Goal: Information Seeking & Learning: Learn about a topic

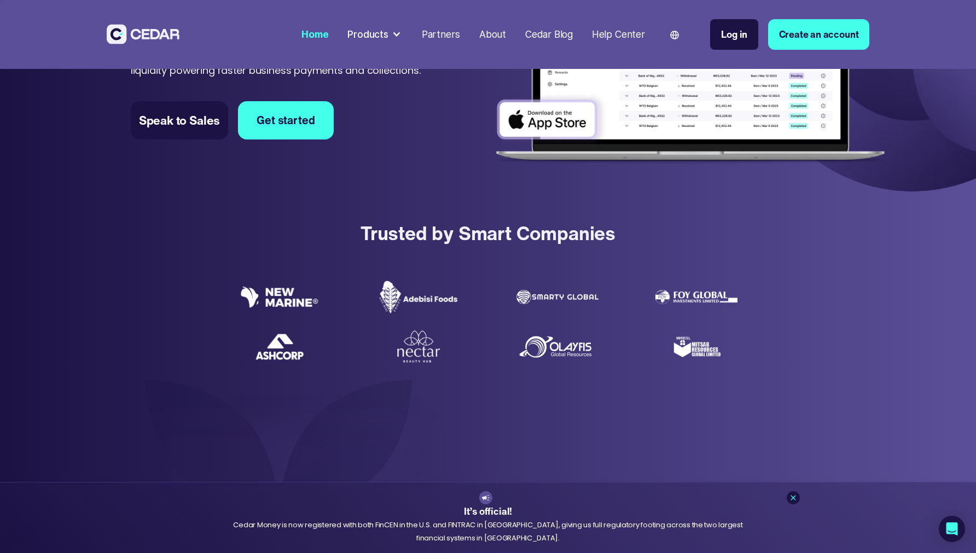
scroll to position [210, 0]
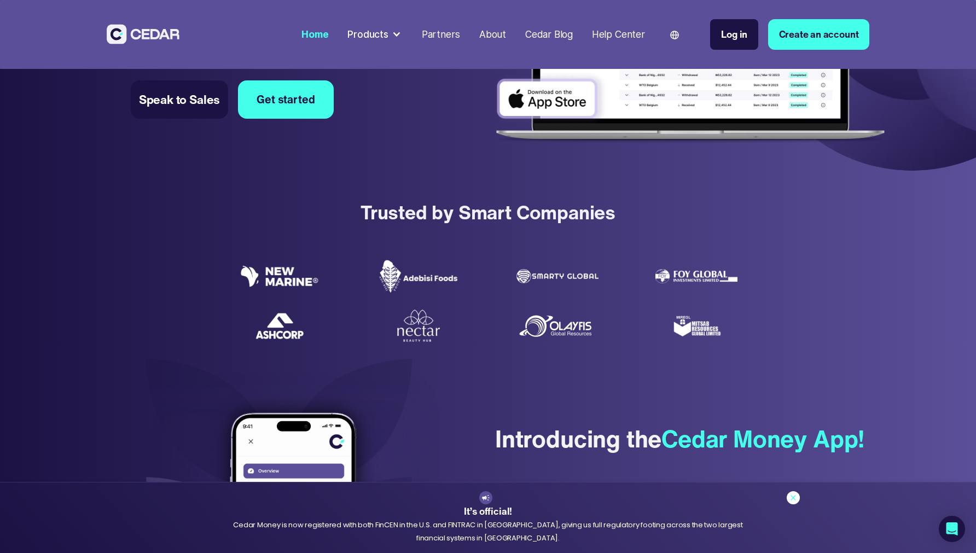
click at [794, 498] on icon at bounding box center [793, 497] width 9 height 9
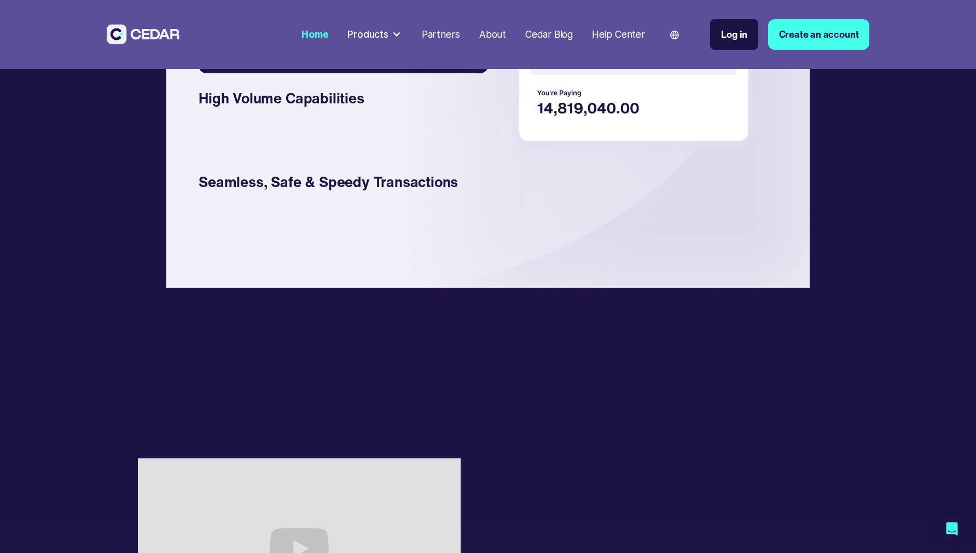
scroll to position [1900, 0]
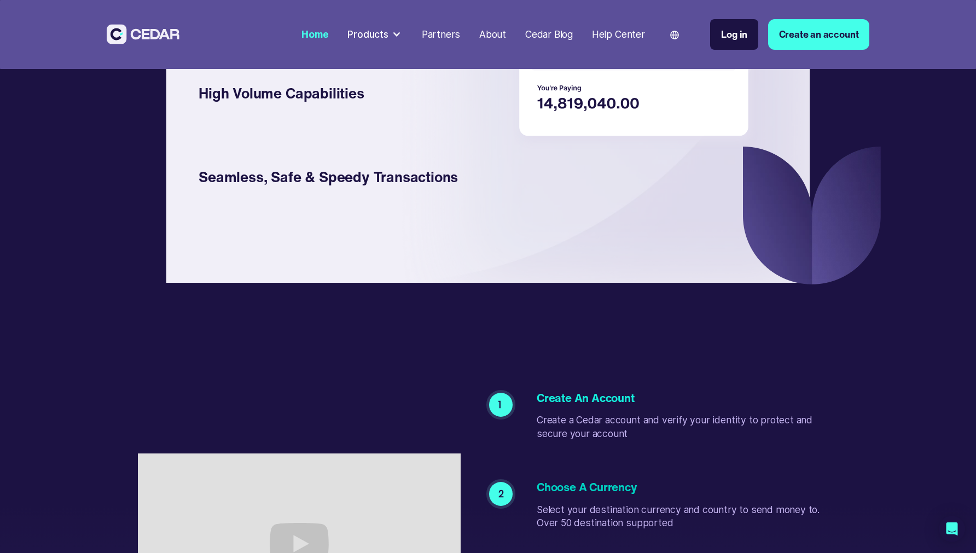
click at [446, 36] on div "Partners" at bounding box center [441, 34] width 38 height 14
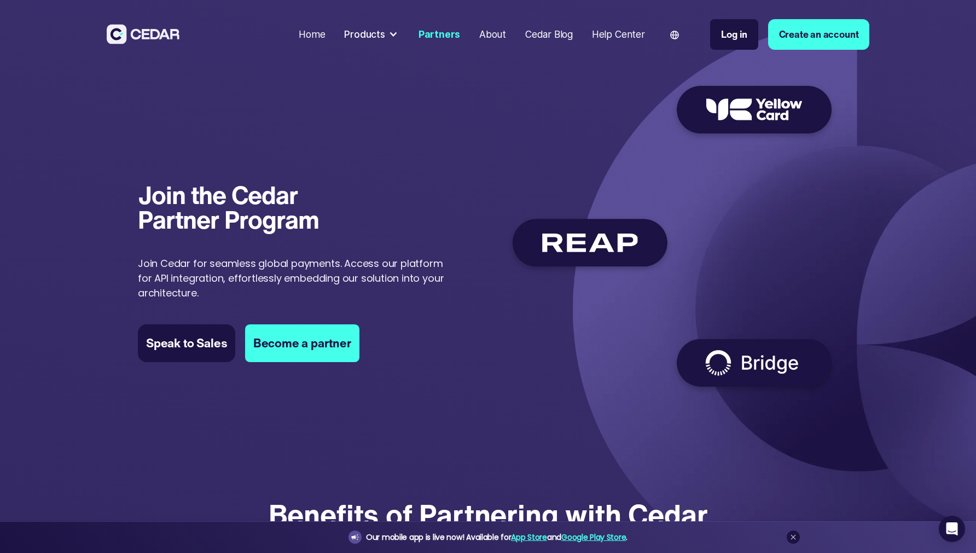
click at [210, 271] on p "Join Cedar for seamless global payments. Access our platform for API integratio…" at bounding box center [298, 278] width 321 height 44
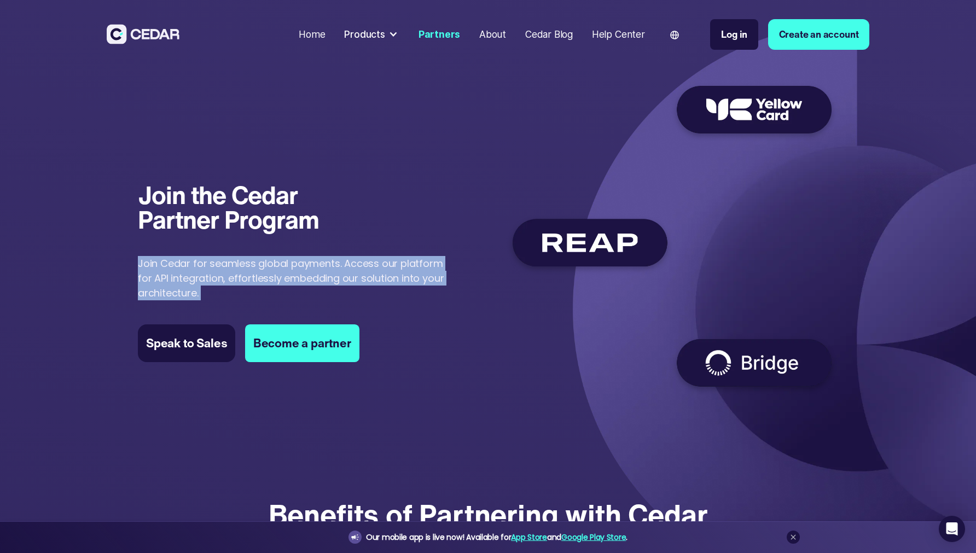
click at [210, 271] on p "Join Cedar for seamless global payments. Access our platform for API integratio…" at bounding box center [298, 278] width 321 height 44
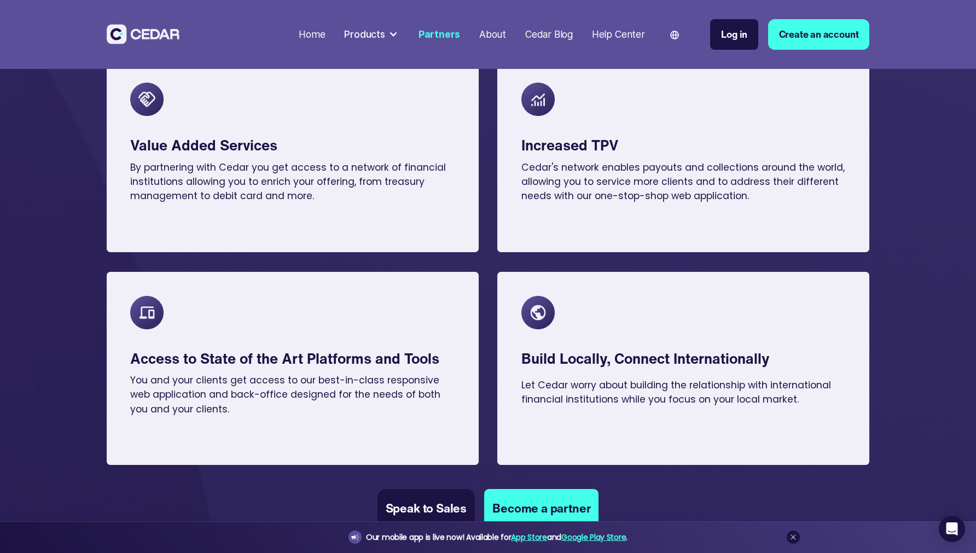
scroll to position [580, 0]
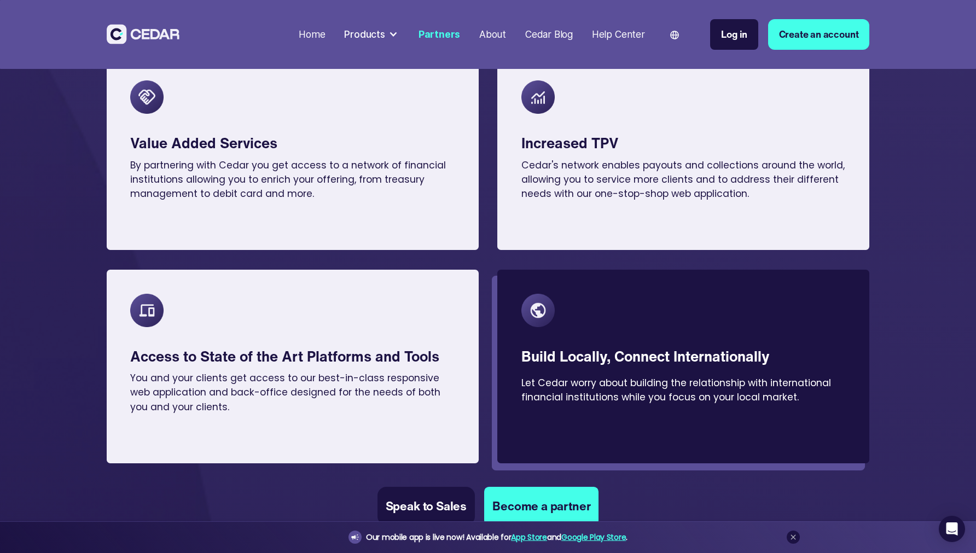
click at [590, 374] on div at bounding box center [683, 371] width 324 height 9
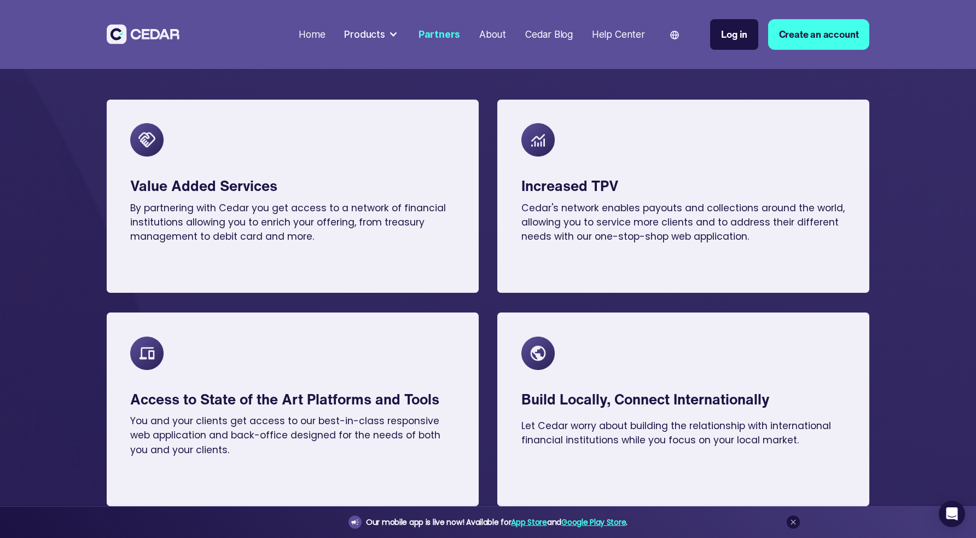
scroll to position [489, 0]
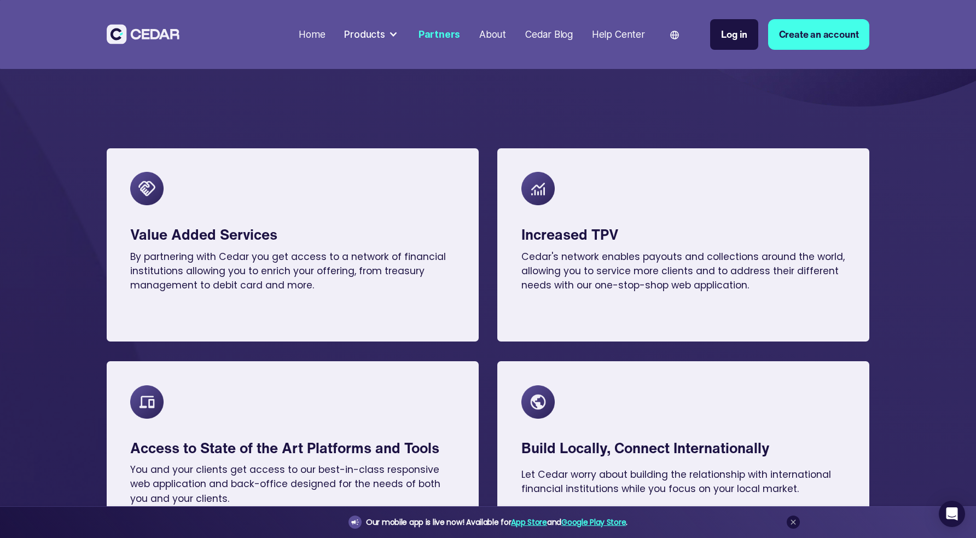
click at [497, 33] on div "About" at bounding box center [492, 34] width 27 height 14
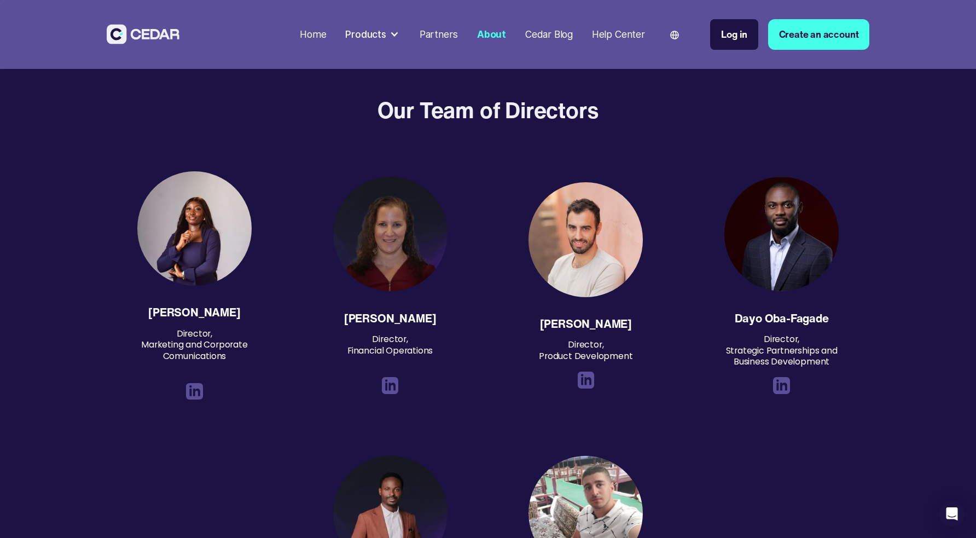
scroll to position [1189, 0]
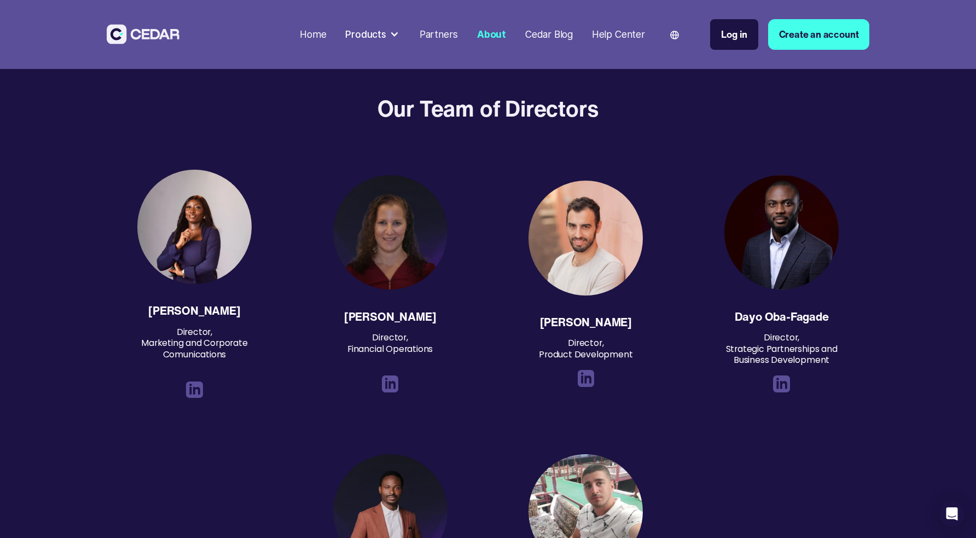
click at [783, 375] on img at bounding box center [781, 383] width 17 height 17
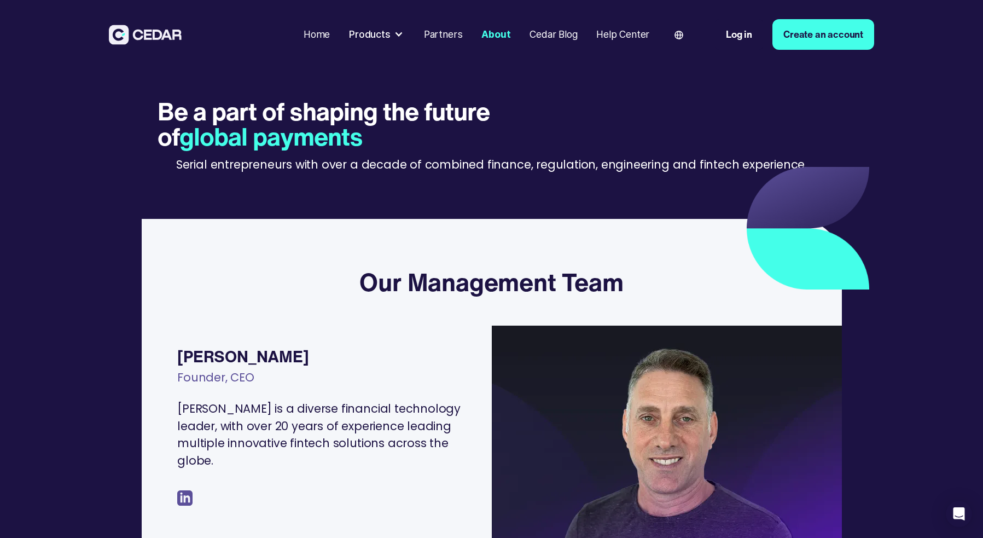
scroll to position [0, 0]
click at [447, 34] on div "Partners" at bounding box center [443, 34] width 38 height 14
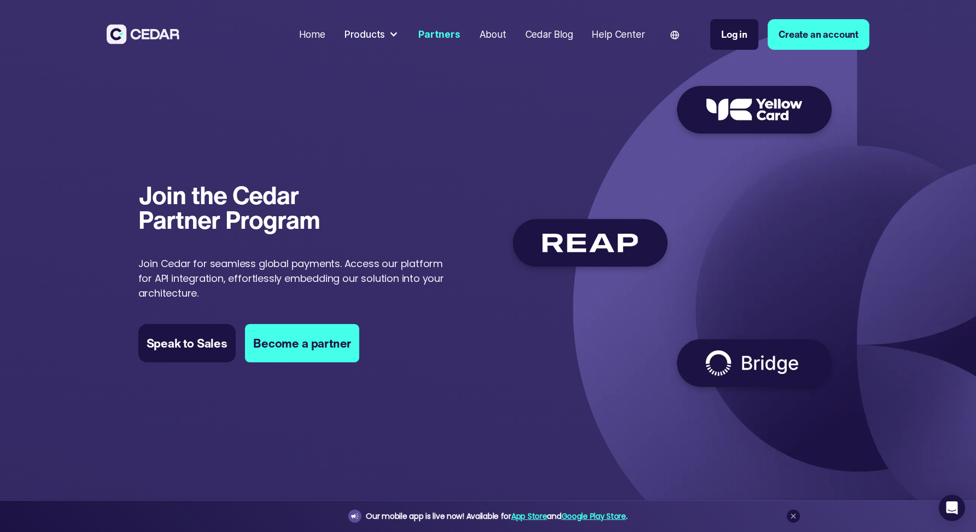
click at [496, 37] on div "About" at bounding box center [493, 34] width 27 height 14
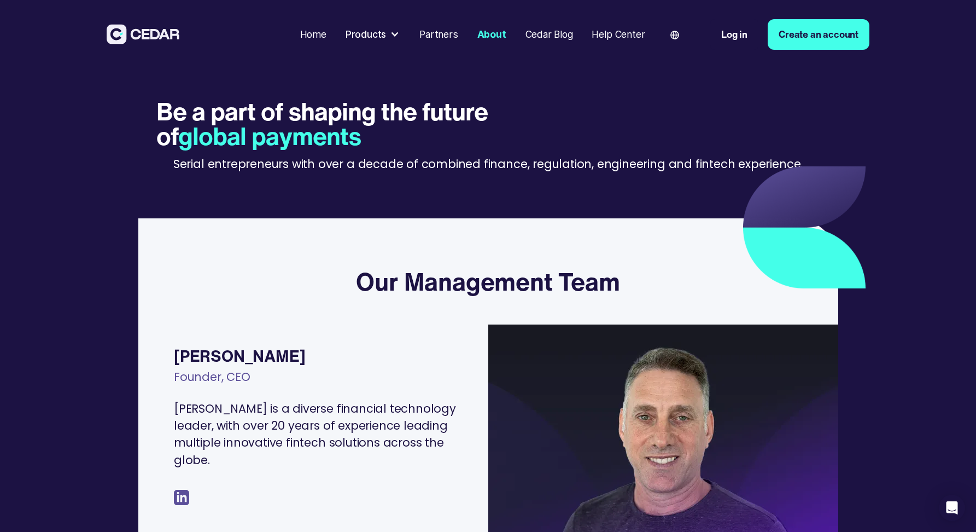
click at [553, 29] on div "Cedar Blog" at bounding box center [550, 34] width 48 height 14
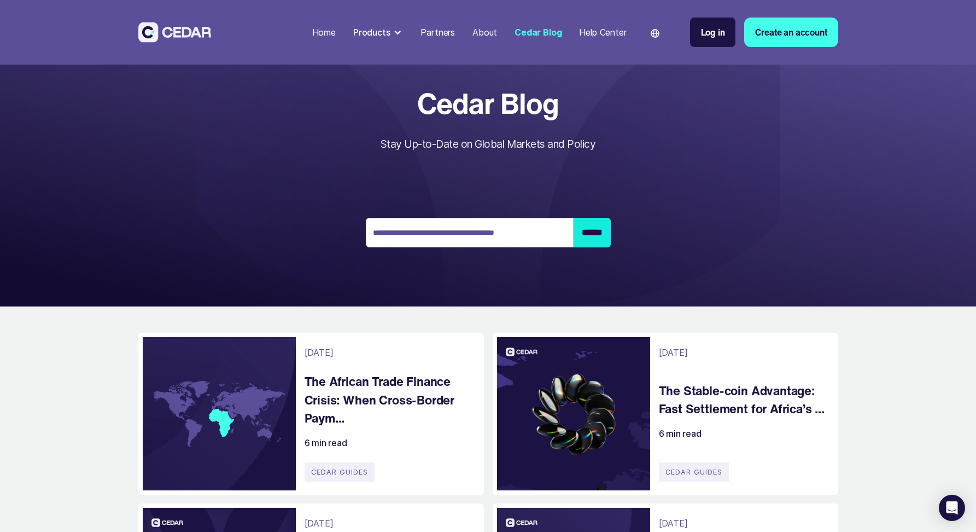
scroll to position [115, 0]
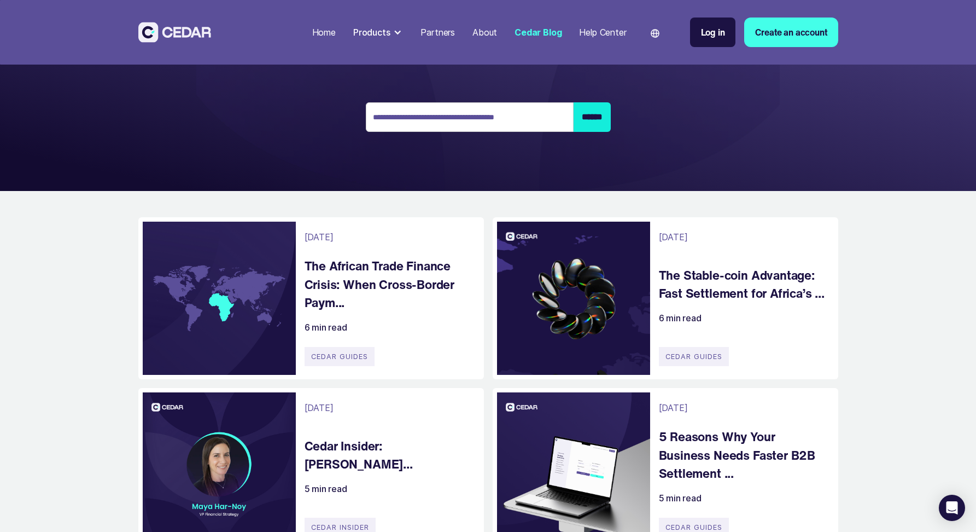
click at [726, 281] on h4 "The Stable-coin Advantage: Fast Settlement for Africa’s ..." at bounding box center [743, 284] width 168 height 37
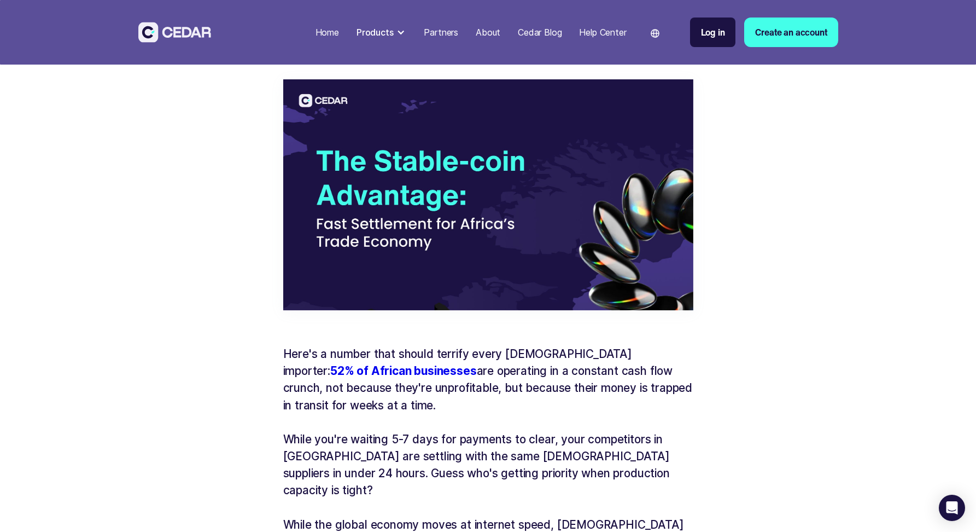
scroll to position [295, 0]
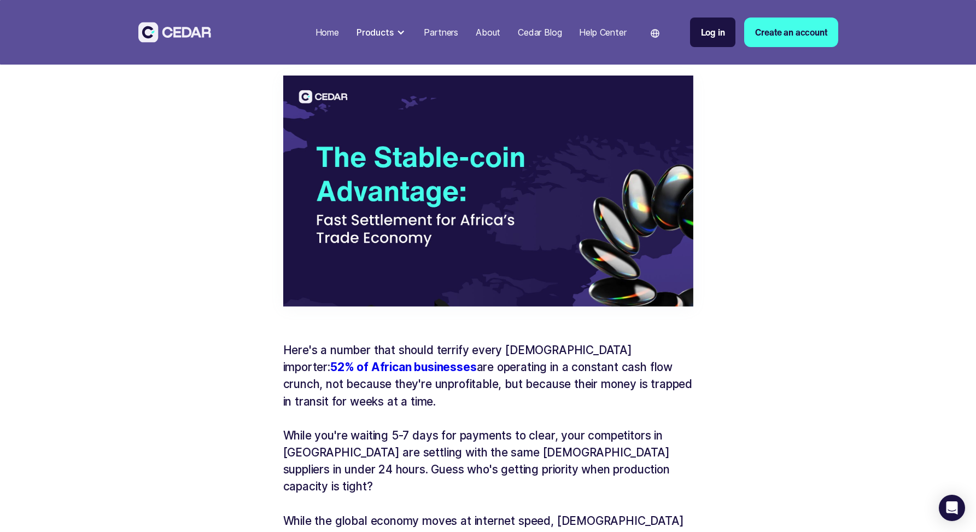
click at [432, 363] on p "Here's a number that should terrify every [DEMOGRAPHIC_DATA] importer: 52% of A…" at bounding box center [488, 375] width 410 height 68
click at [432, 363] on p "Here's a number that should terrify every African importer: 52% of African busi…" at bounding box center [488, 375] width 410 height 68
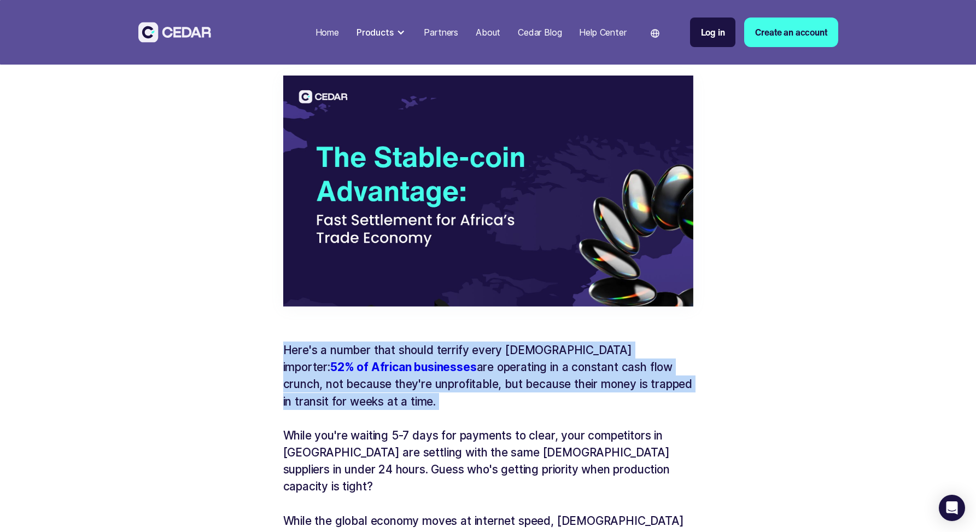
click at [432, 363] on p "Here's a number that should terrify every African importer: 52% of African busi…" at bounding box center [488, 375] width 410 height 68
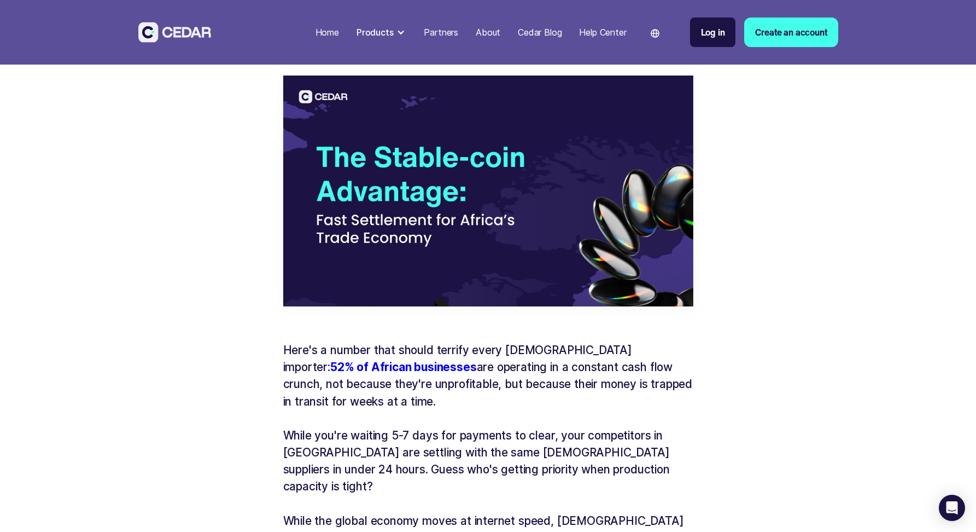
click at [432, 363] on p "Here's a number that should terrify every African importer: 52% of African busi…" at bounding box center [488, 375] width 410 height 68
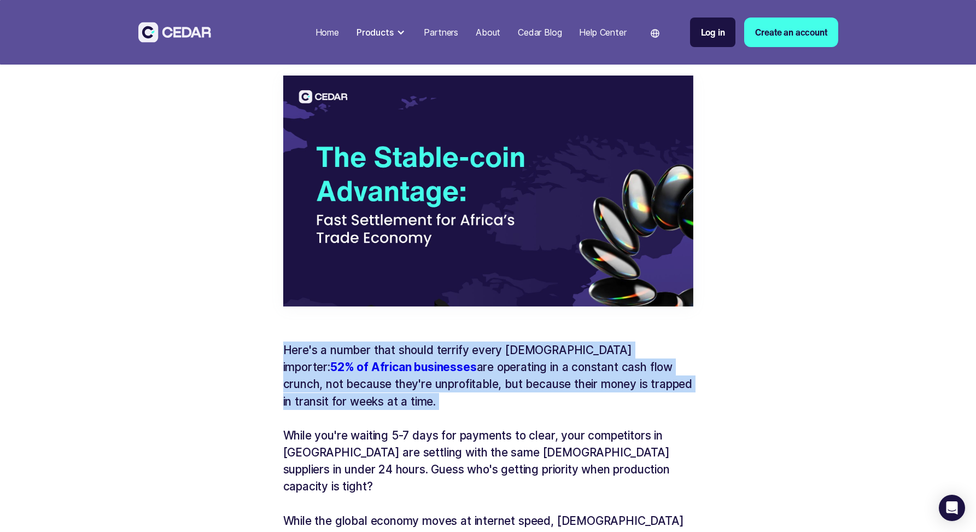
click at [432, 363] on p "Here's a number that should terrify every African importer: 52% of African busi…" at bounding box center [488, 375] width 410 height 68
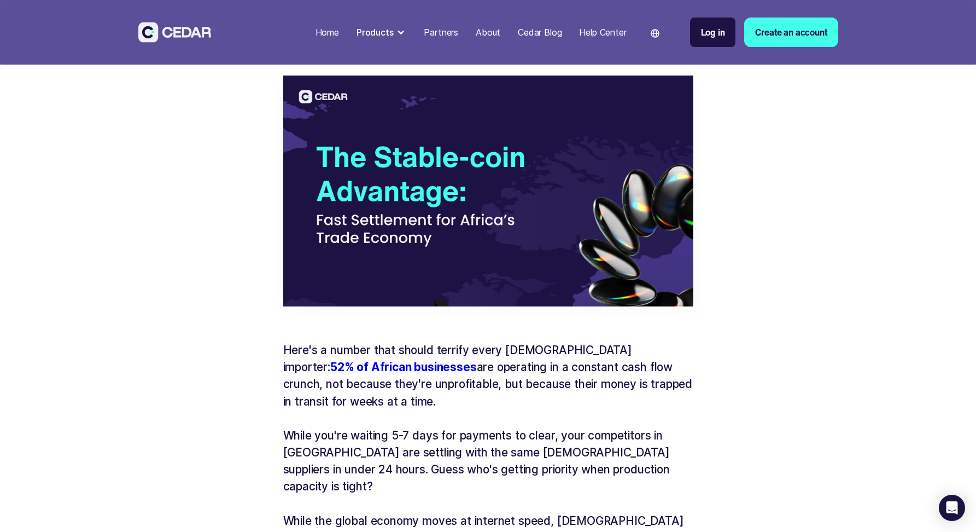
click at [432, 363] on p "Here's a number that should terrify every African importer: 52% of African busi…" at bounding box center [488, 375] width 410 height 68
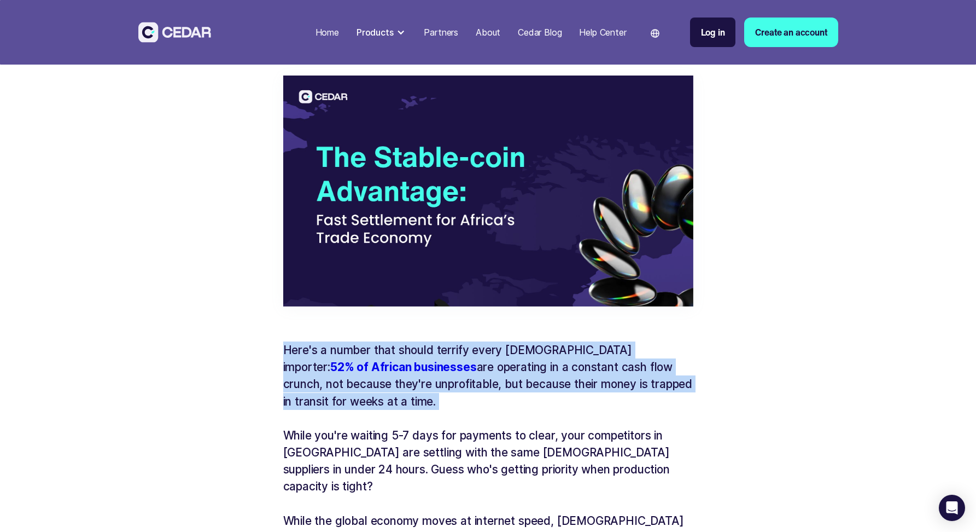
click at [432, 363] on p "Here's a number that should terrify every African importer: 52% of African busi…" at bounding box center [488, 375] width 410 height 68
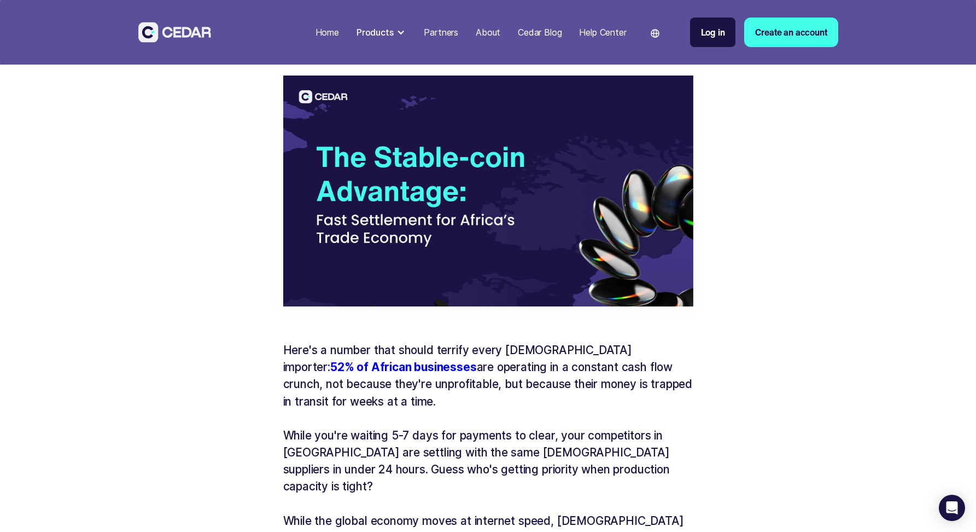
click at [404, 452] on p "While you're waiting 5-7 days for payments to clear, your competitors in São Pa…" at bounding box center [488, 461] width 410 height 68
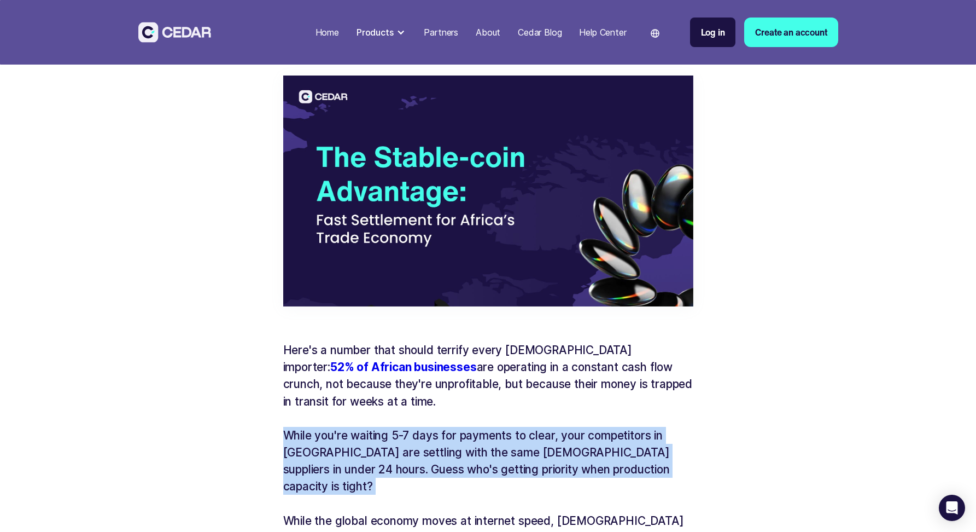
click at [404, 452] on p "While you're waiting 5-7 days for payments to clear, your competitors in São Pa…" at bounding box center [488, 461] width 410 height 68
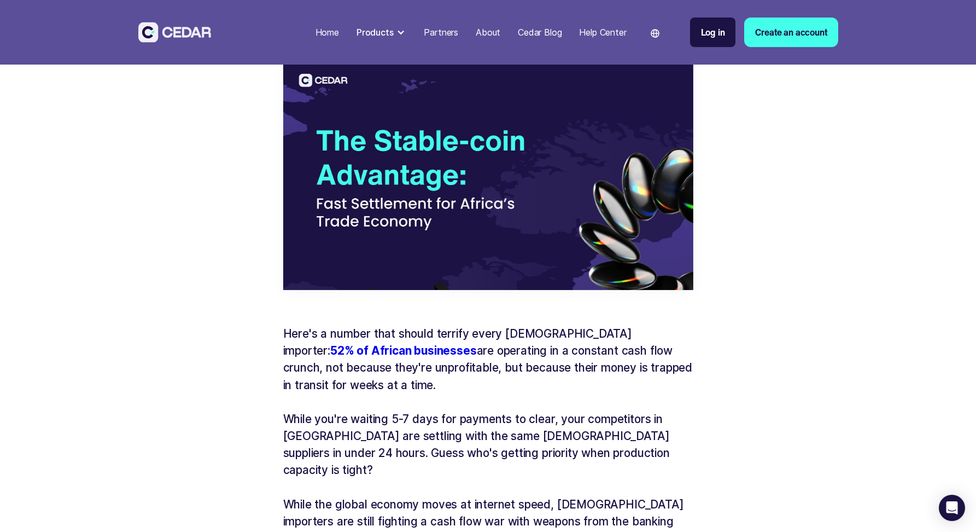
scroll to position [322, 0]
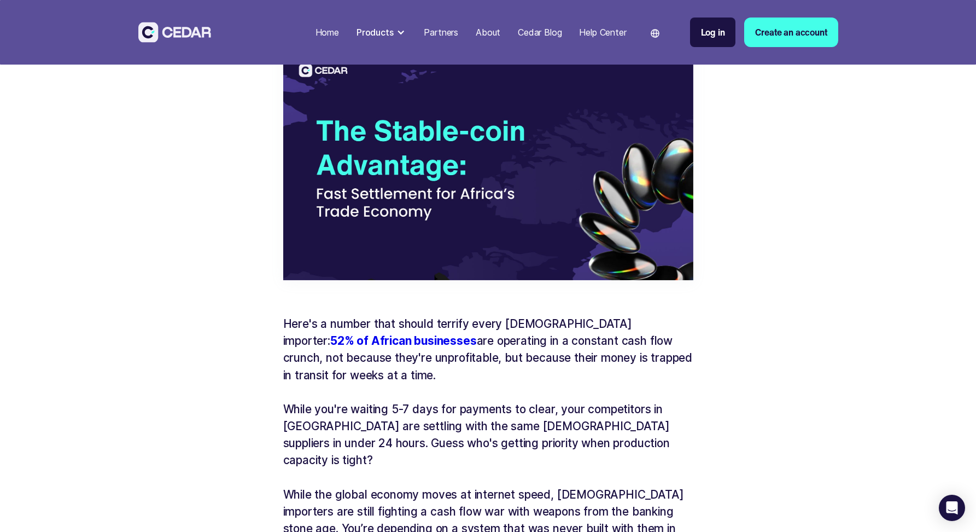
click at [420, 416] on p "While you're waiting 5-7 days for payments to clear, your competitors in São Pa…" at bounding box center [488, 434] width 410 height 68
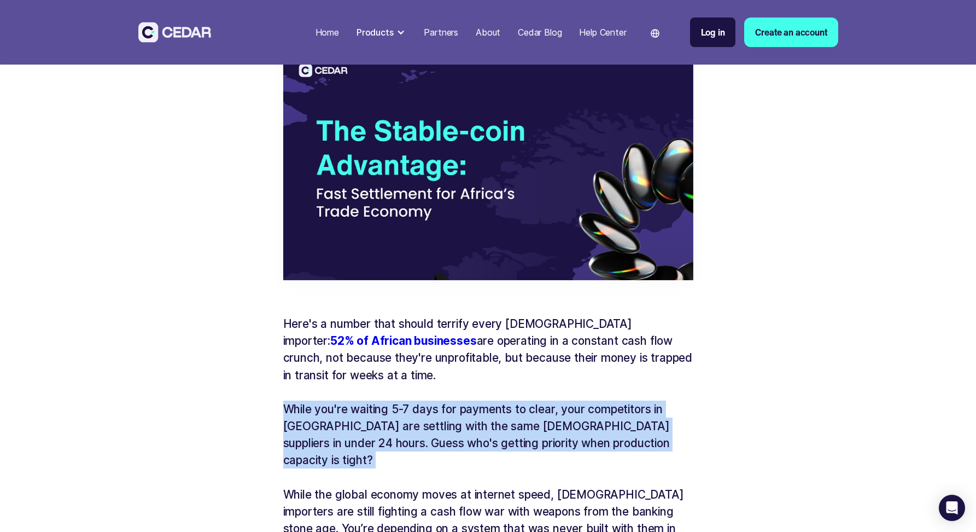
click at [420, 416] on p "While you're waiting 5-7 days for payments to clear, your competitors in São Pa…" at bounding box center [488, 434] width 410 height 68
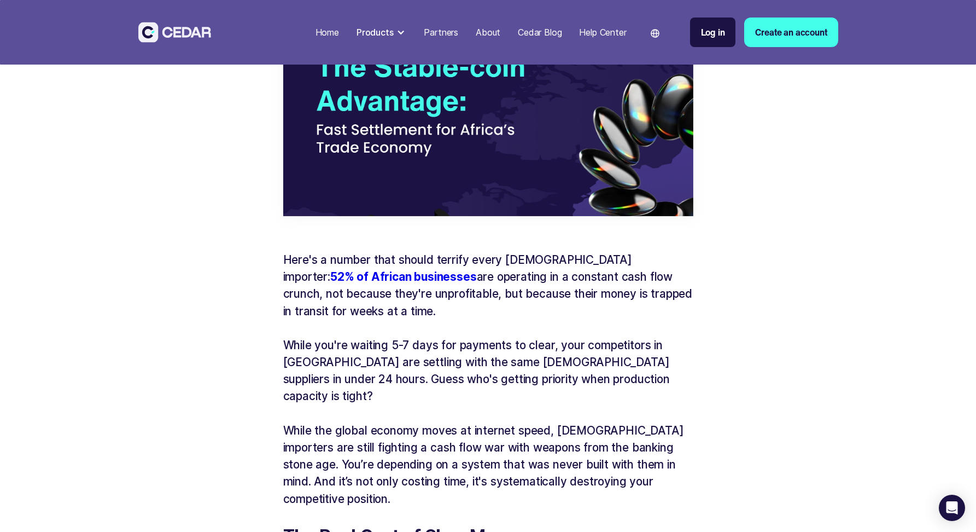
scroll to position [391, 0]
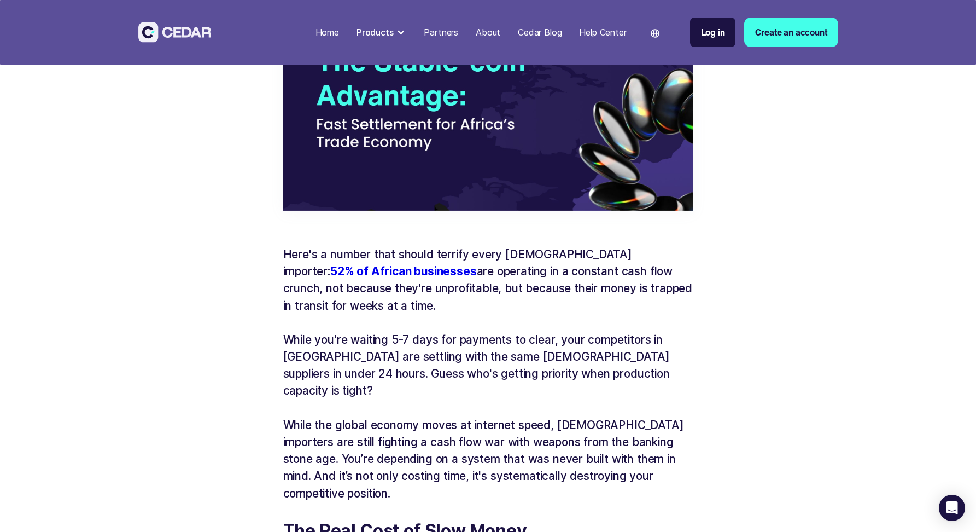
click at [420, 416] on p "While the global economy moves at internet speed, African importers are still f…" at bounding box center [488, 458] width 410 height 85
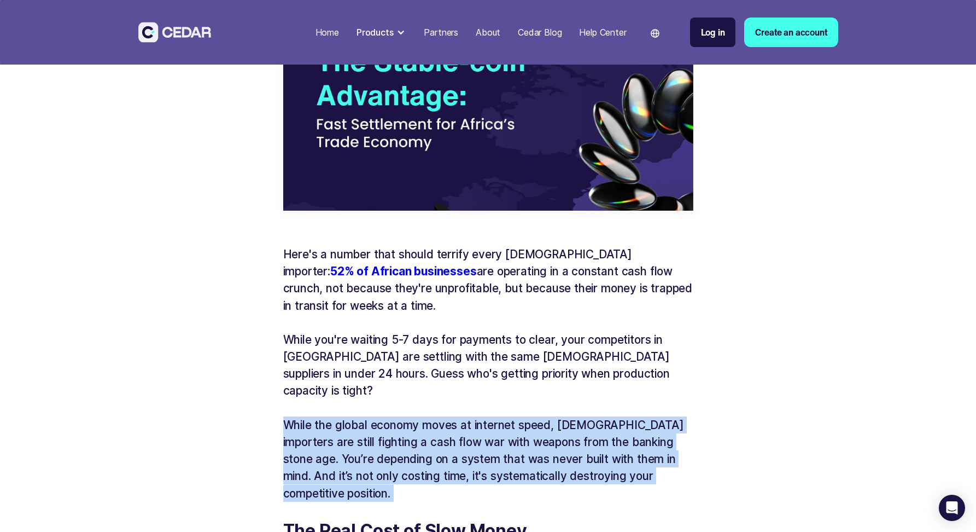
click at [420, 416] on p "While the global economy moves at internet speed, African importers are still f…" at bounding box center [488, 458] width 410 height 85
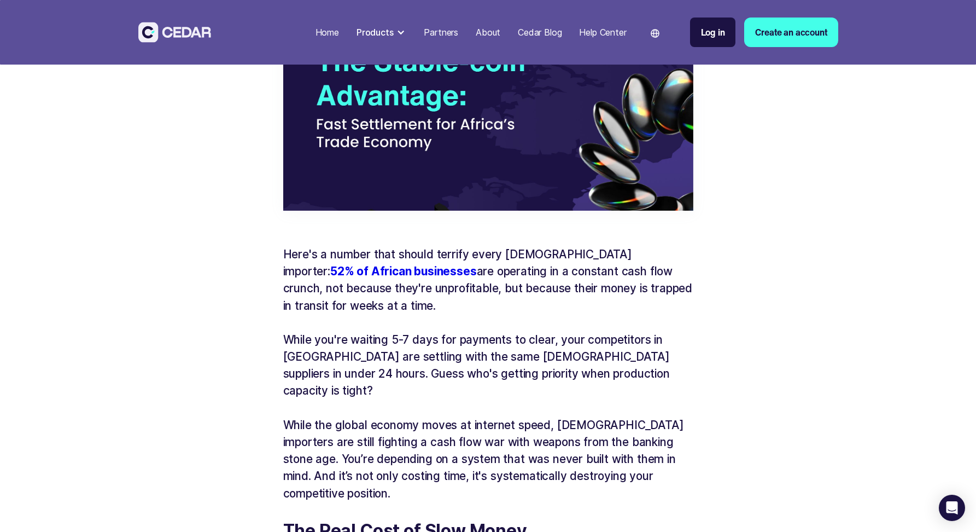
click at [420, 416] on p "While the global economy moves at internet speed, African importers are still f…" at bounding box center [488, 458] width 410 height 85
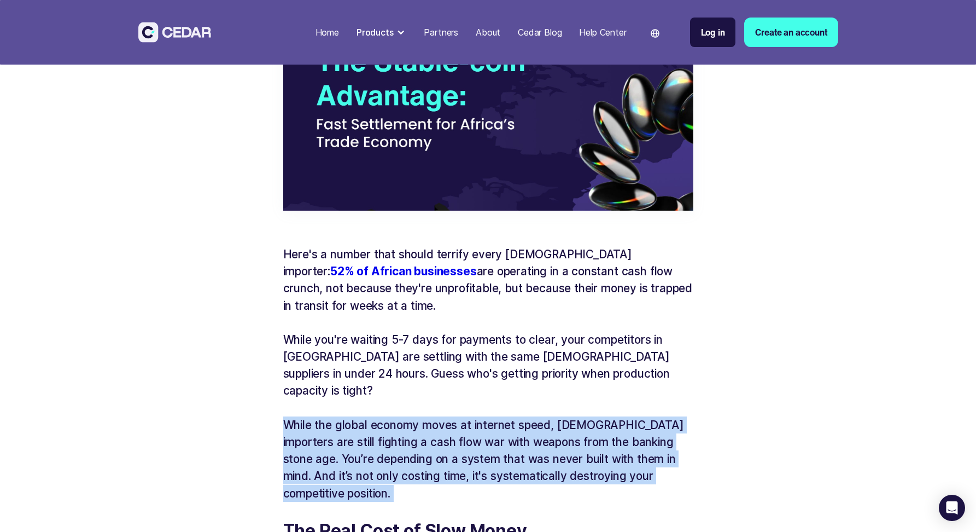
click at [420, 416] on p "While the global economy moves at internet speed, African importers are still f…" at bounding box center [488, 458] width 410 height 85
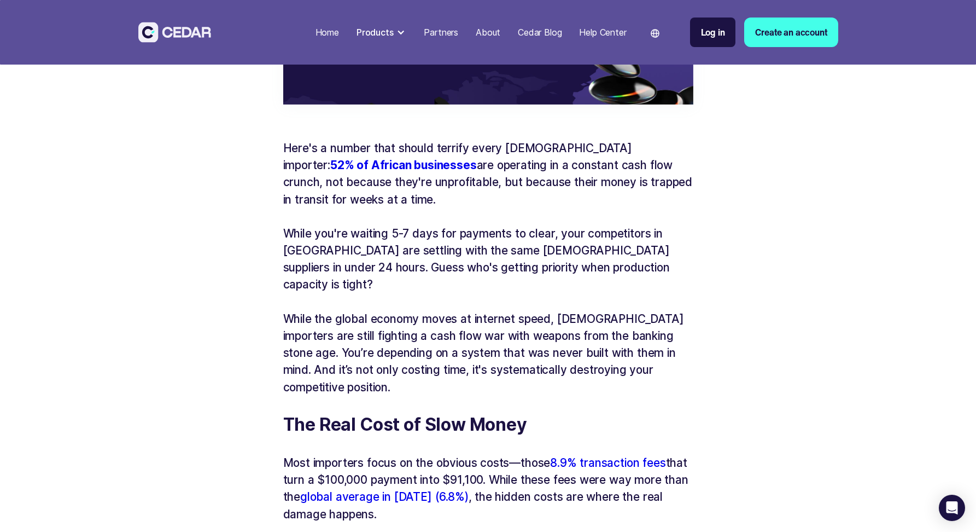
scroll to position [566, 0]
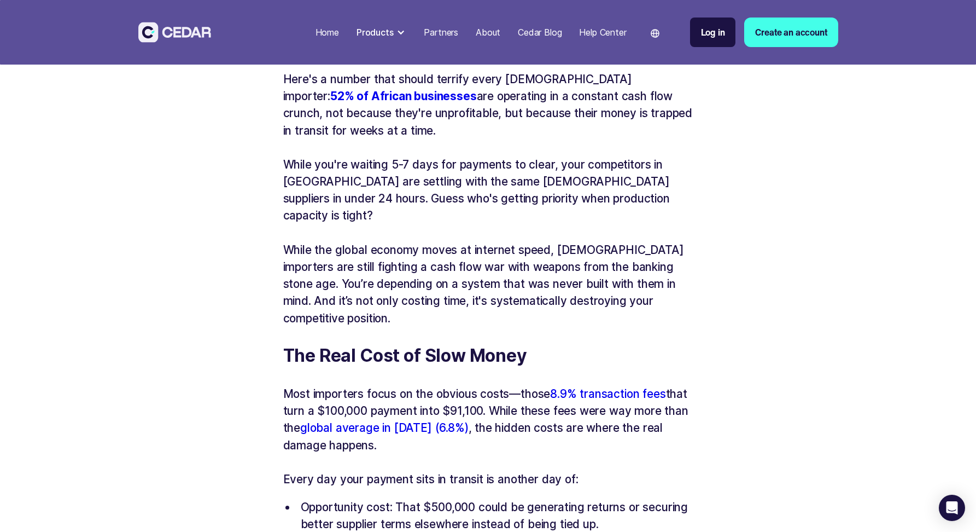
click at [437, 385] on p "Most importers focus on the obvious costs—those 8.9% transaction fees that turn…" at bounding box center [488, 419] width 410 height 68
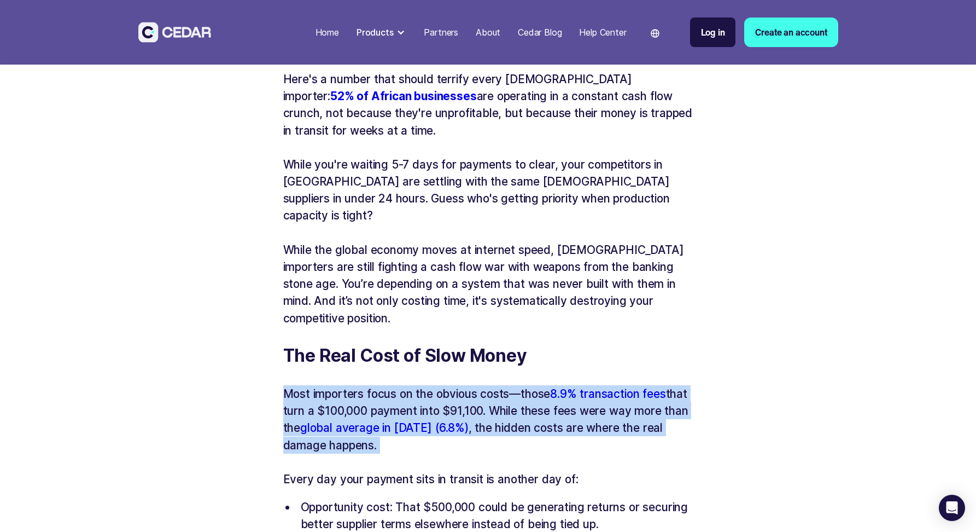
click at [437, 385] on p "Most importers focus on the obvious costs—those 8.9% transaction fees that turn…" at bounding box center [488, 419] width 410 height 68
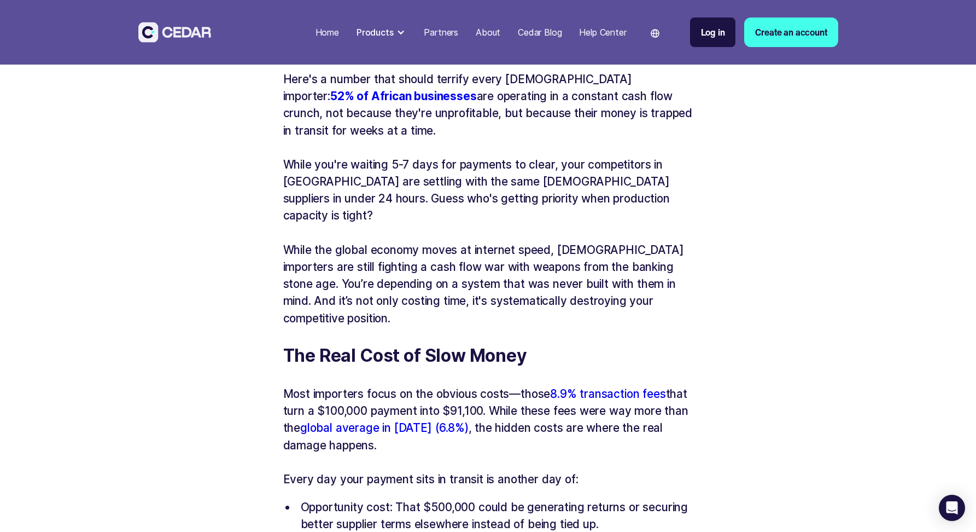
click at [437, 385] on p "Most importers focus on the obvious costs—those 8.9% transaction fees that turn…" at bounding box center [488, 419] width 410 height 68
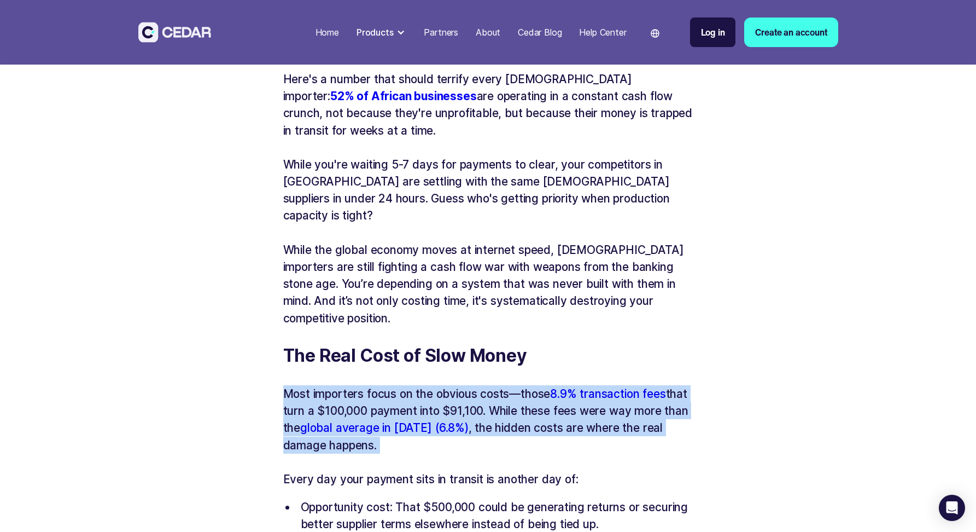
click at [437, 385] on p "Most importers focus on the obvious costs—those 8.9% transaction fees that turn…" at bounding box center [488, 419] width 410 height 68
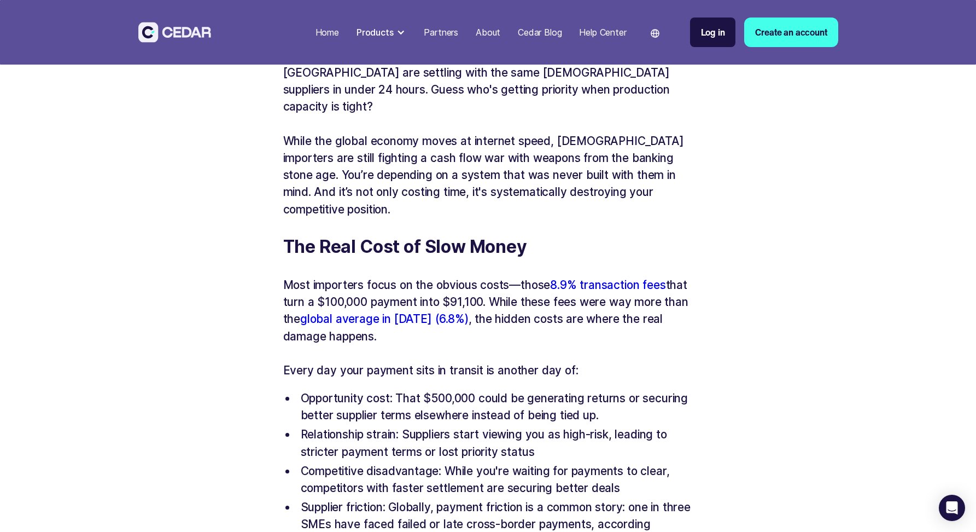
scroll to position [708, 0]
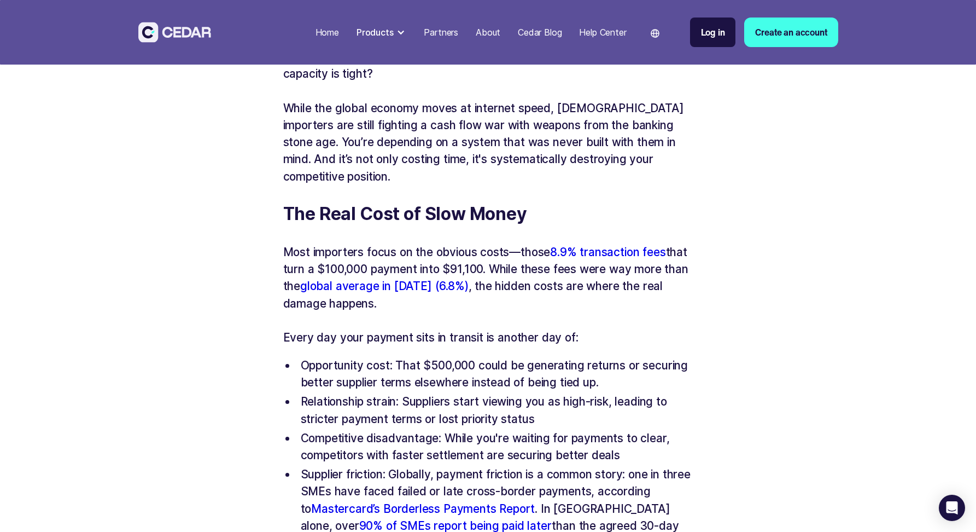
click at [449, 329] on p "Every day your payment sits in transit is another day of:" at bounding box center [488, 337] width 410 height 17
click at [429, 357] on li "Opportunity cost: That $500,000 could be generating returns or securing better …" at bounding box center [494, 374] width 397 height 34
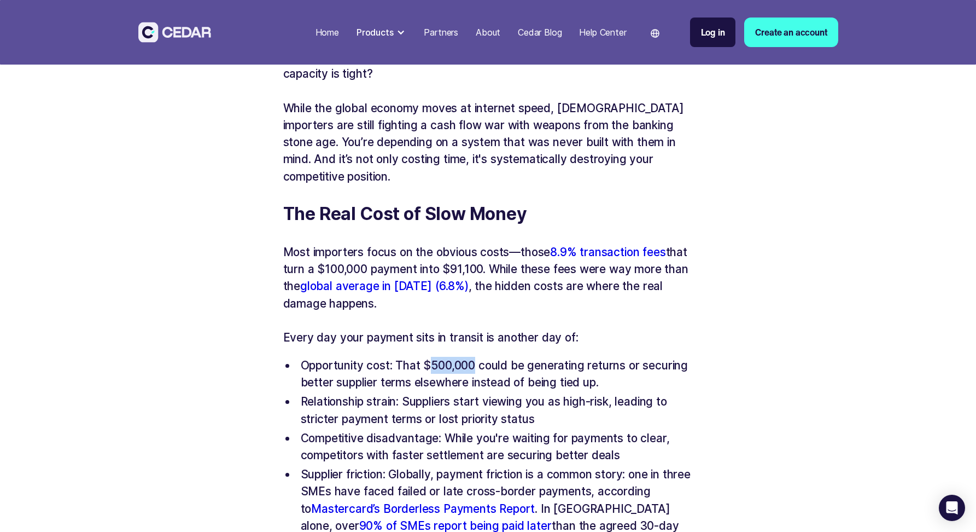
click at [429, 357] on li "Opportunity cost: That $500,000 could be generating returns or securing better …" at bounding box center [494, 374] width 397 height 34
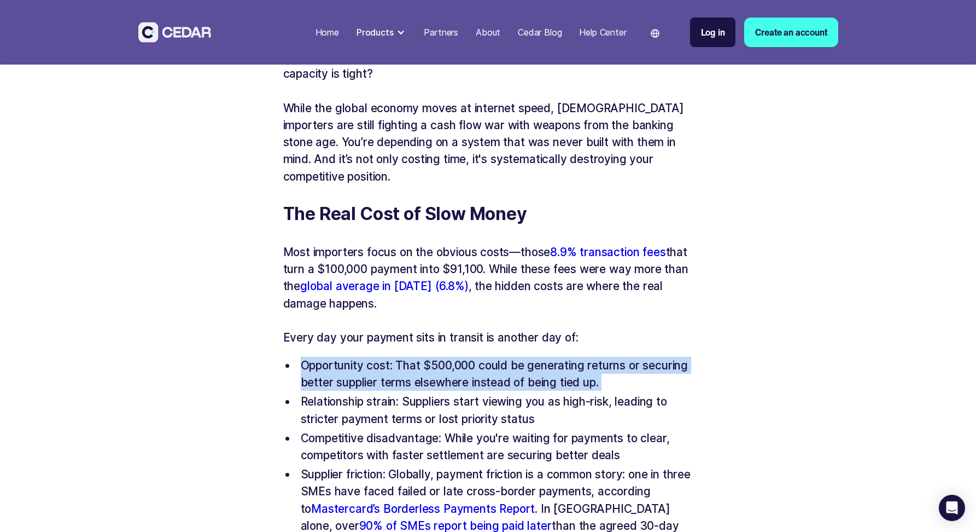
click at [429, 357] on li "Opportunity cost: That $500,000 could be generating returns or securing better …" at bounding box center [494, 374] width 397 height 34
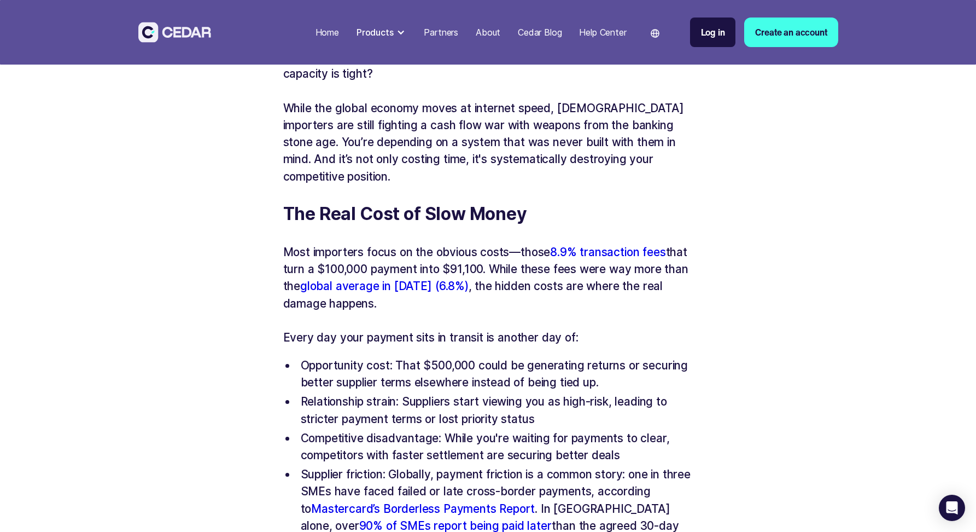
click at [427, 393] on li "Relationship strain: Suppliers start viewing you as high-risk, leading to stric…" at bounding box center [494, 410] width 397 height 34
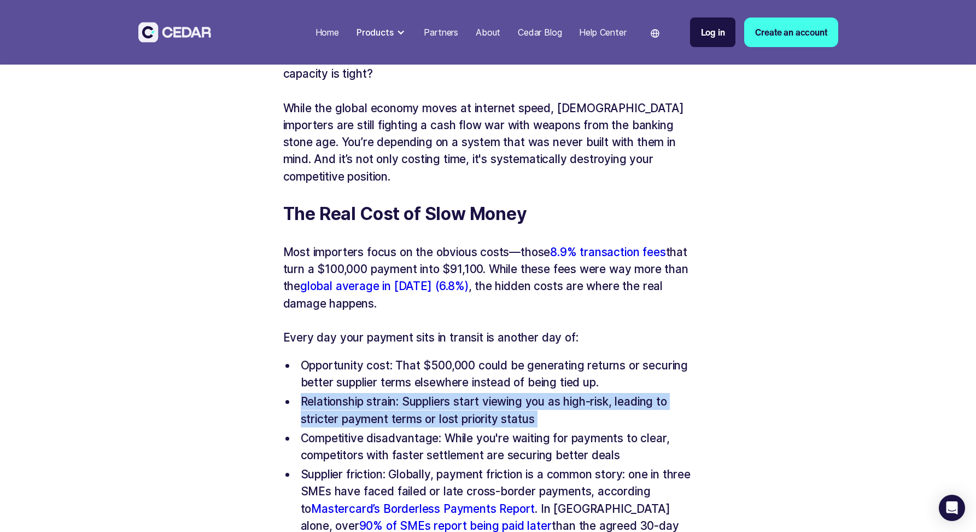
click at [427, 393] on li "Relationship strain: Suppliers start viewing you as high-risk, leading to stric…" at bounding box center [494, 410] width 397 height 34
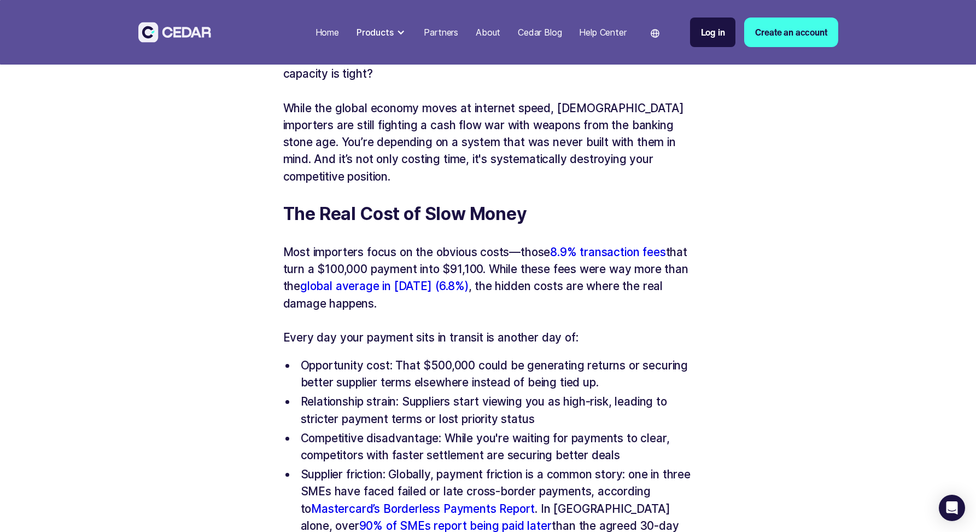
click at [416, 429] on li "Competitive disadvantage: While you're waiting for payments to clear, competito…" at bounding box center [494, 446] width 397 height 34
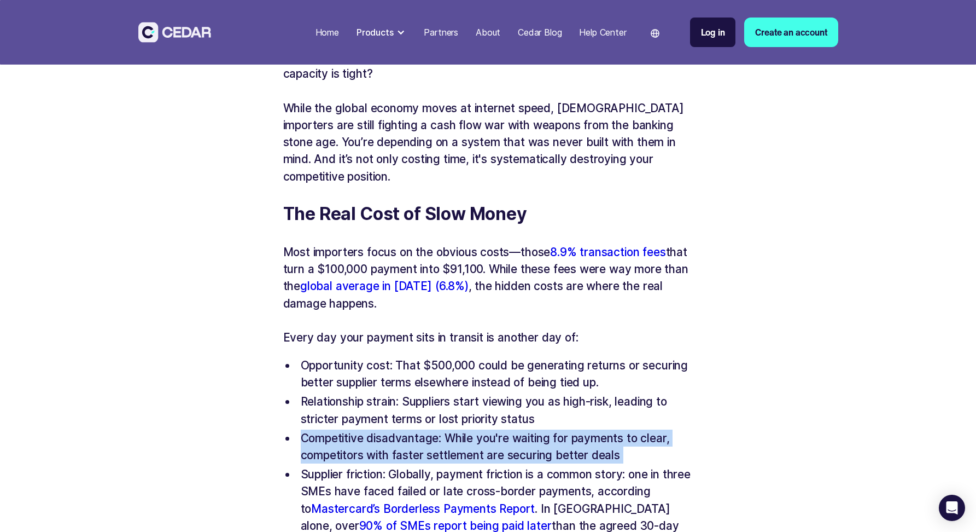
click at [416, 429] on li "Competitive disadvantage: While you're waiting for payments to clear, competito…" at bounding box center [494, 446] width 397 height 34
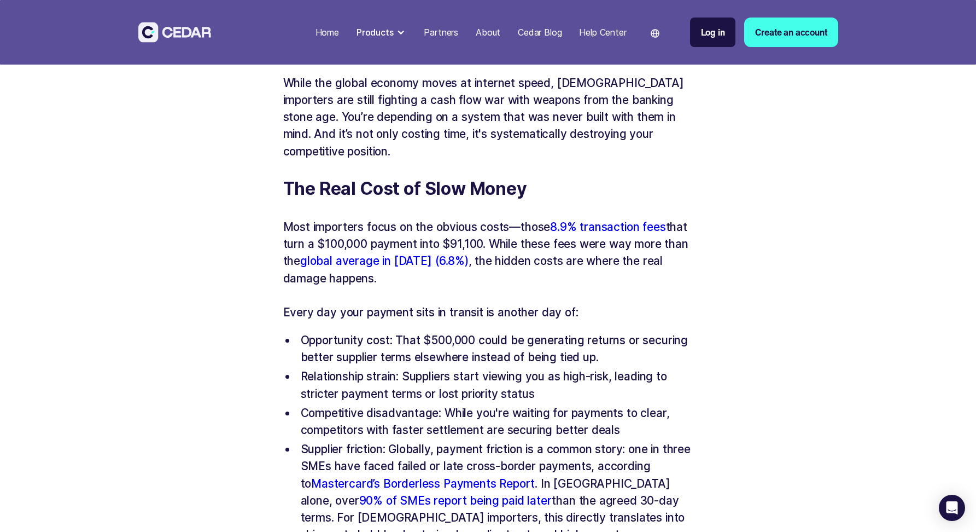
scroll to position [743, 0]
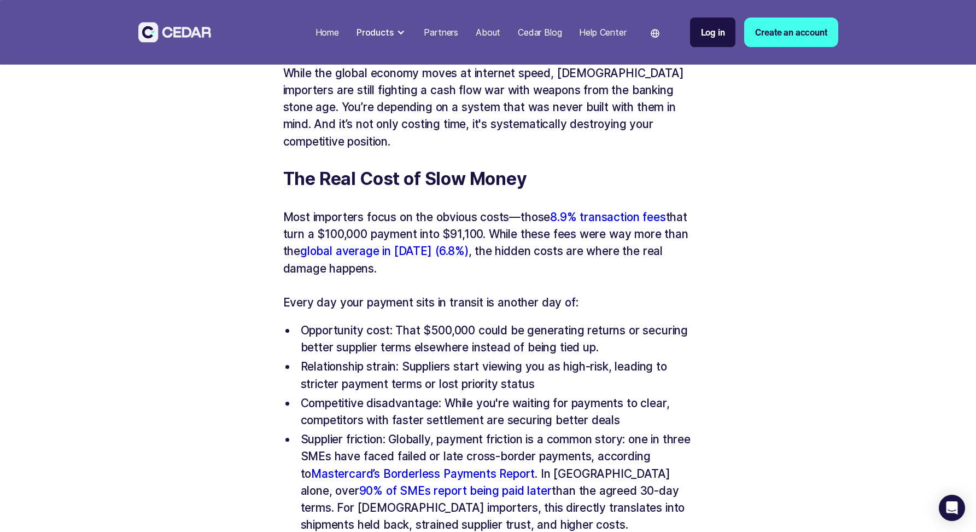
click at [439, 431] on li "Supplier friction: Globally, payment friction is a common story: one in three S…" at bounding box center [494, 482] width 397 height 102
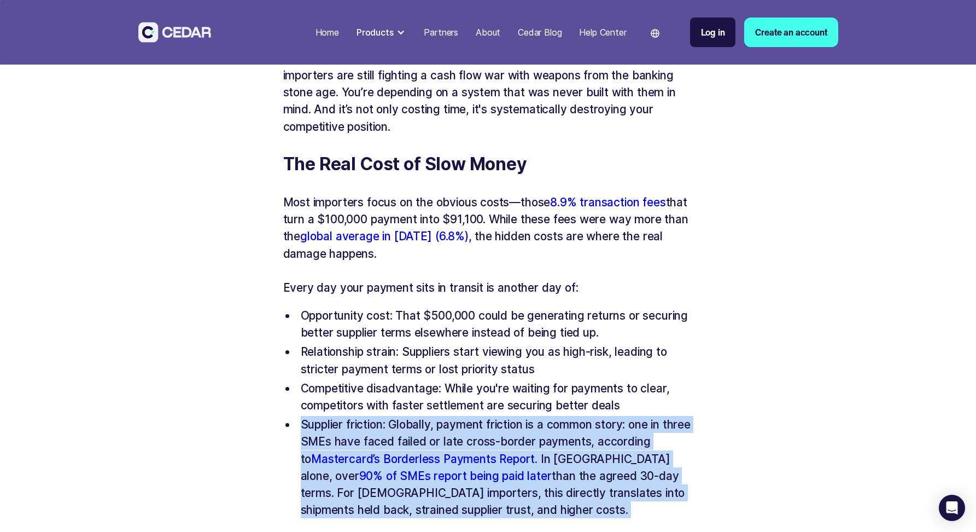
scroll to position [765, 0]
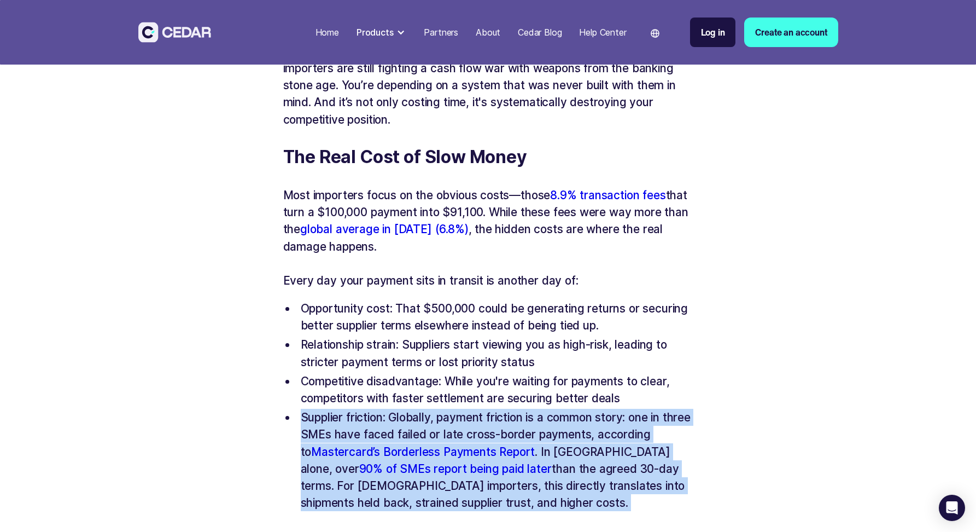
click at [510, 409] on li "Supplier friction: Globally, payment friction is a common story: one in three S…" at bounding box center [494, 460] width 397 height 102
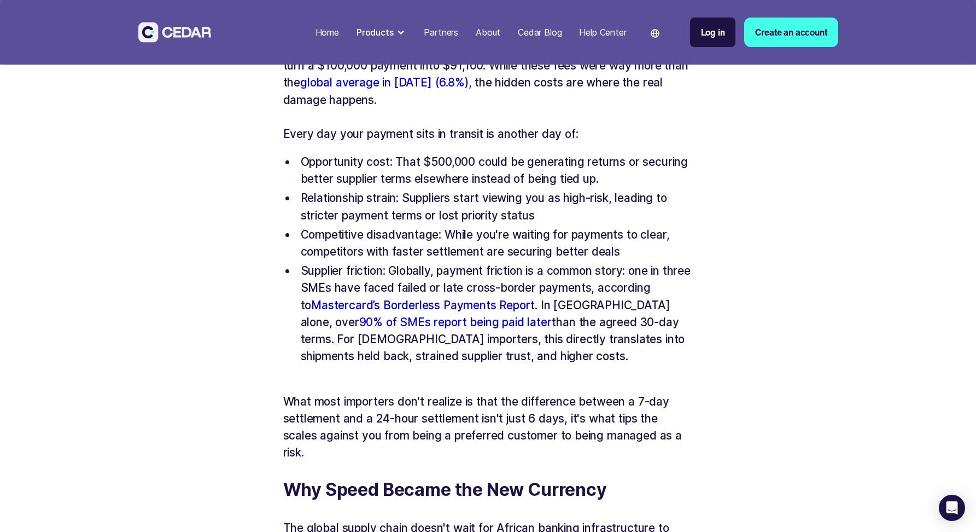
scroll to position [912, 0]
click at [510, 399] on p "What most importers don't realize is that the difference between a 7-day settle…" at bounding box center [488, 426] width 410 height 68
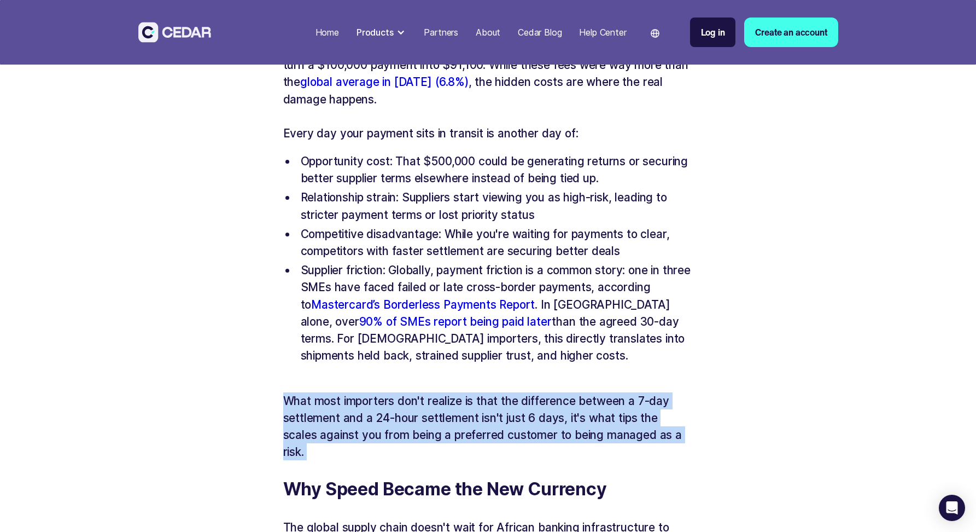
click at [510, 399] on p "What most importers don't realize is that the difference between a 7-day settle…" at bounding box center [488, 426] width 410 height 68
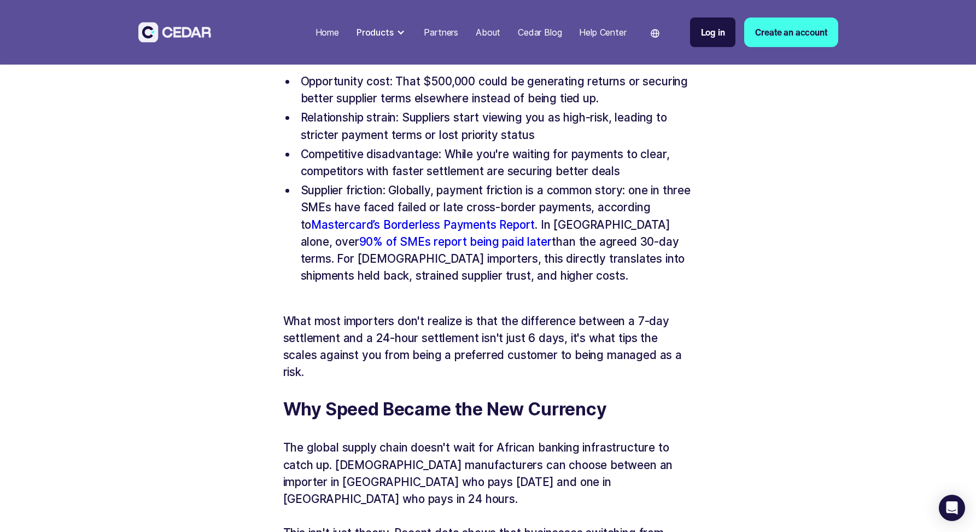
scroll to position [1057, 0]
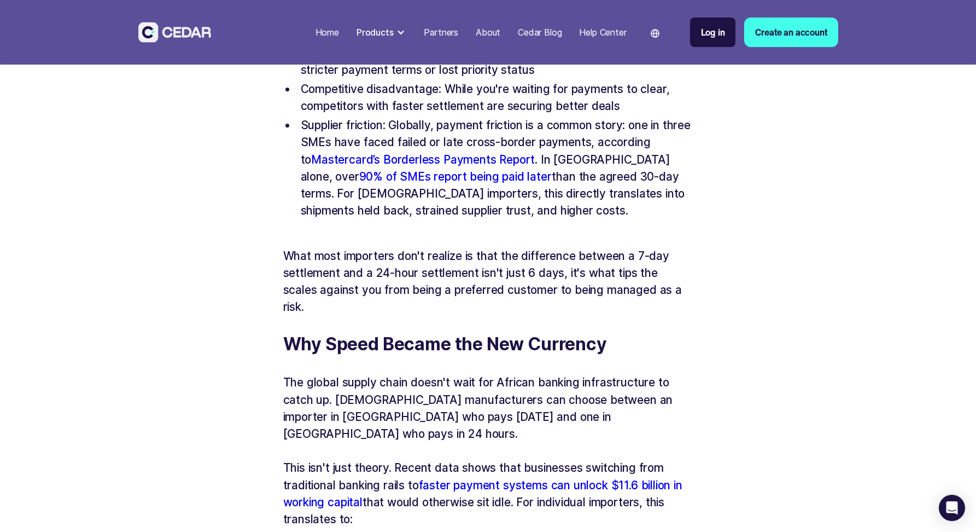
click at [516, 374] on p "The global supply chain doesn't wait for African banking infrastructure to catc…" at bounding box center [488, 408] width 410 height 68
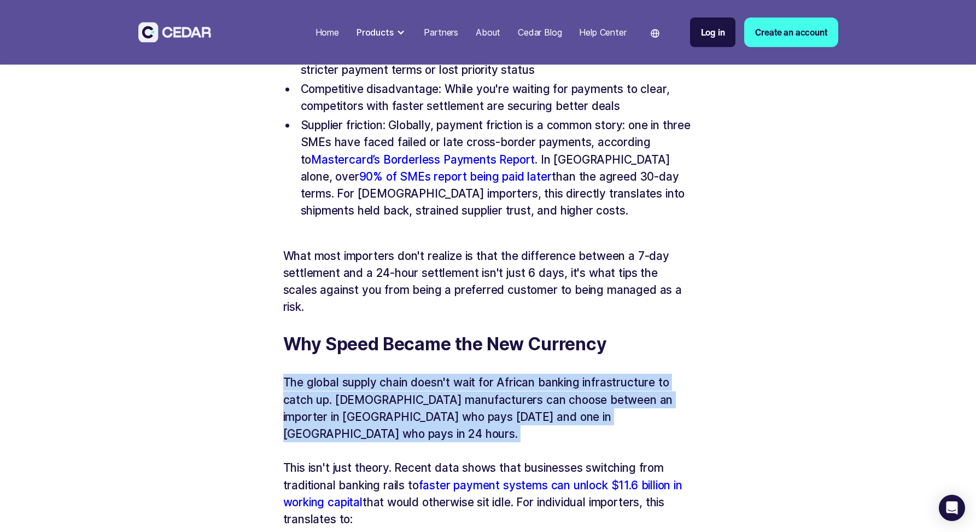
click at [516, 374] on p "The global supply chain doesn't wait for African banking infrastructure to catc…" at bounding box center [488, 408] width 410 height 68
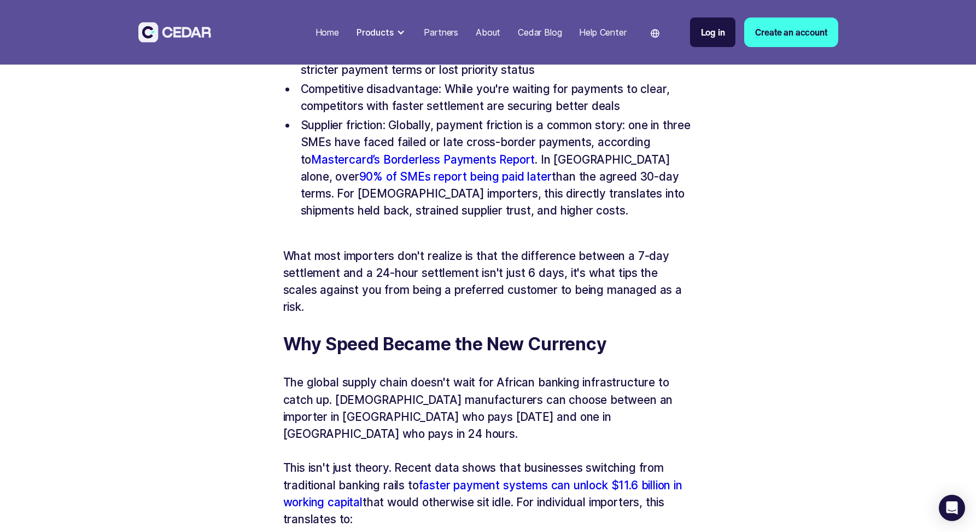
click at [389, 459] on p "This isn't just theory. Recent data shows that businesses switching from tradit…" at bounding box center [488, 493] width 410 height 68
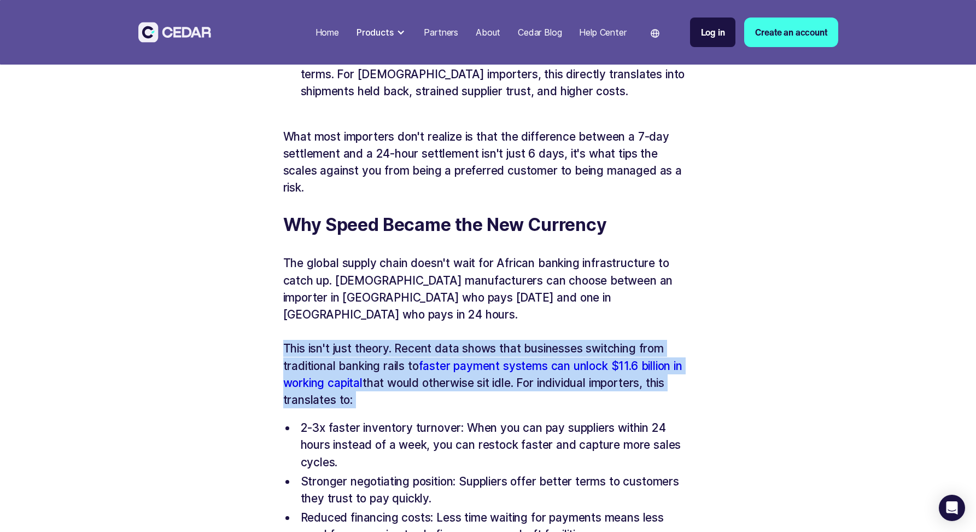
scroll to position [1177, 0]
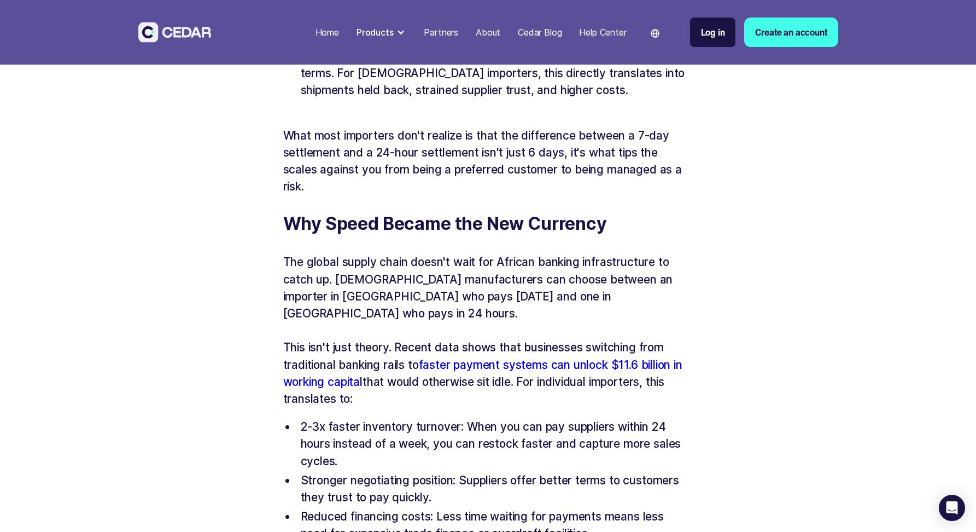
click at [405, 418] on li "2-3x faster inventory turnover: When you can pay suppliers within 24 hours inst…" at bounding box center [494, 443] width 397 height 51
click at [392, 472] on li "Stronger negotiating position: Suppliers offer better terms to customers they t…" at bounding box center [494, 489] width 397 height 34
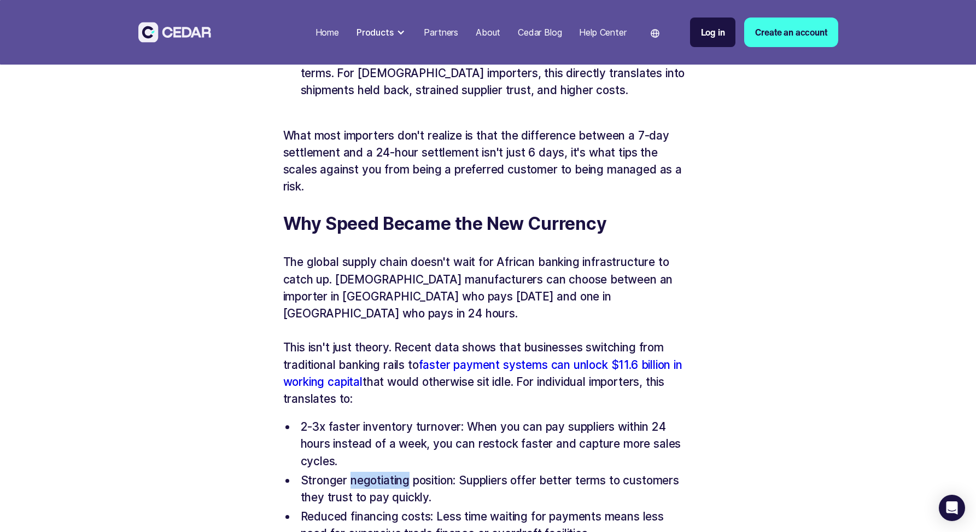
click at [392, 472] on li "Stronger negotiating position: Suppliers offer better terms to customers they t…" at bounding box center [494, 489] width 397 height 34
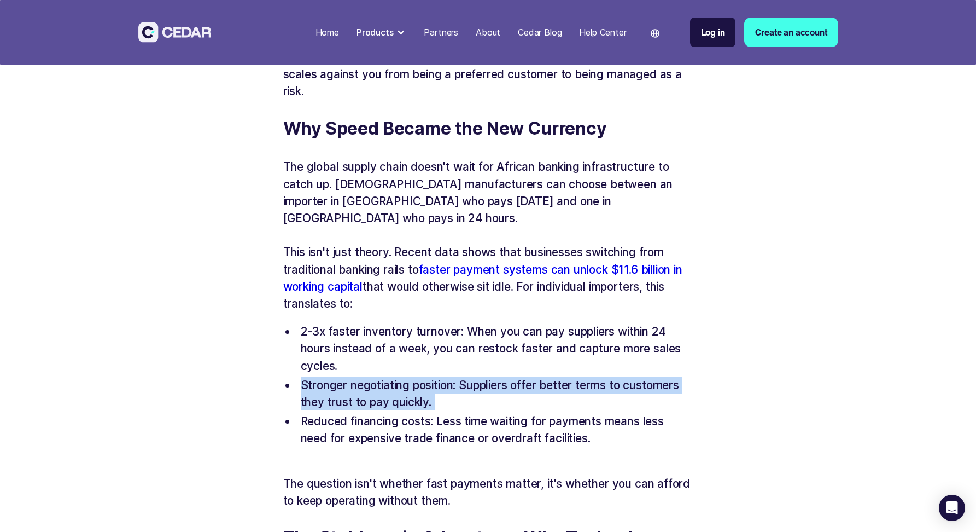
scroll to position [1324, 0]
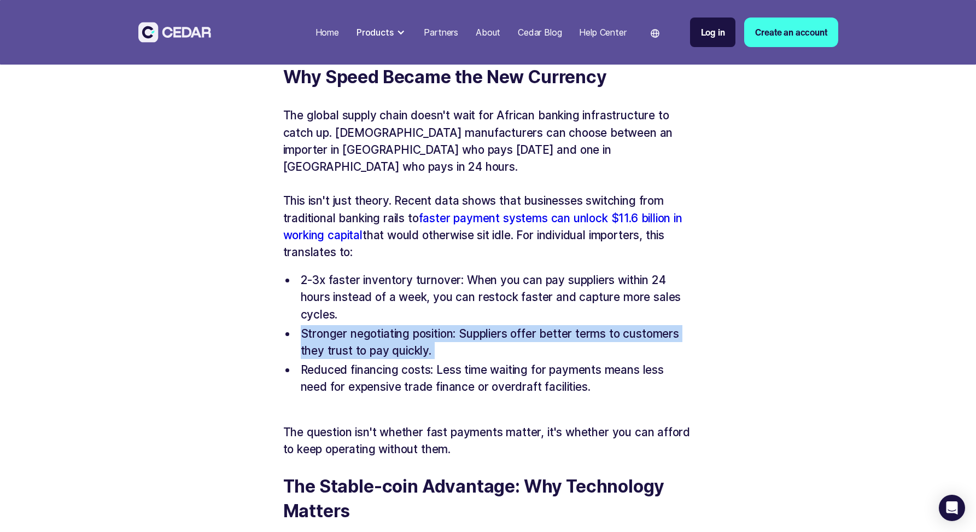
click at [413, 423] on p "The question isn't whether fast payments matter, it's whether you can afford to…" at bounding box center [488, 440] width 410 height 34
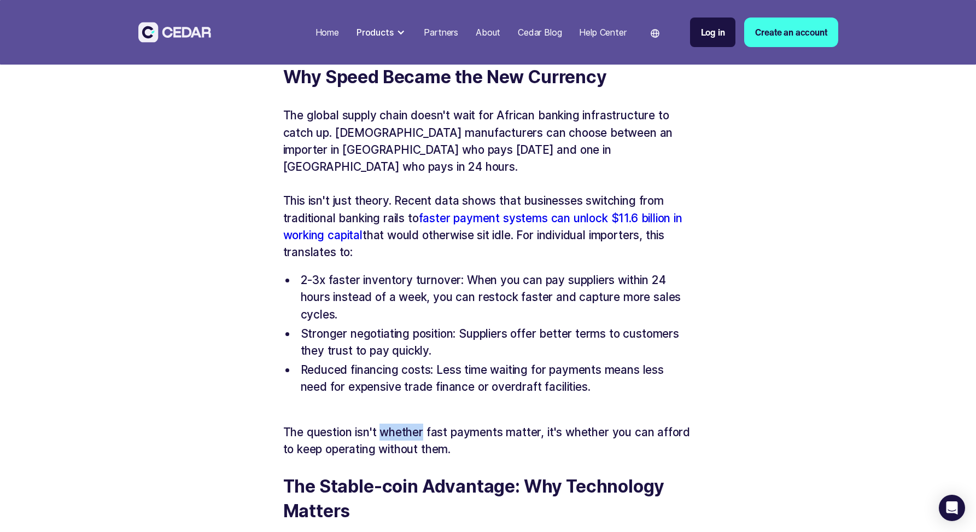
click at [413, 423] on p "The question isn't whether fast payments matter, it's whether you can afford to…" at bounding box center [488, 440] width 410 height 34
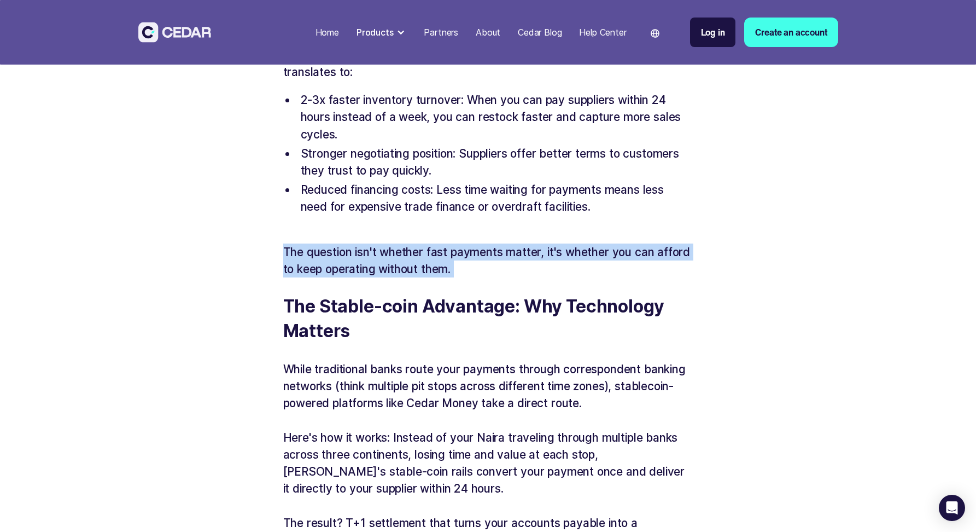
scroll to position [1513, 0]
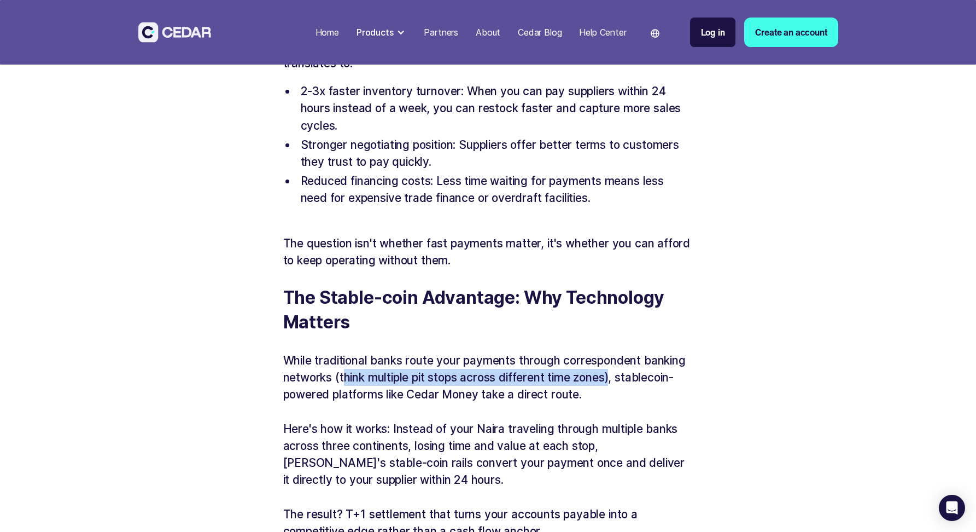
drag, startPoint x: 344, startPoint y: 335, endPoint x: 614, endPoint y: 331, distance: 269.7
click at [614, 352] on p "While traditional banks route your payments through correspondent banking netwo…" at bounding box center [488, 377] width 410 height 51
click at [600, 352] on p "While traditional banks route your payments through correspondent banking netwo…" at bounding box center [488, 377] width 410 height 51
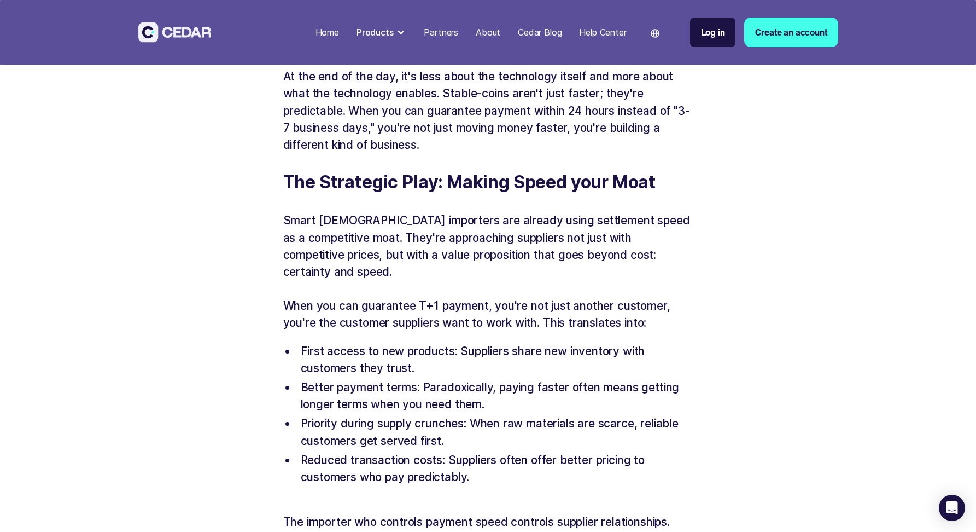
scroll to position [2012, 0]
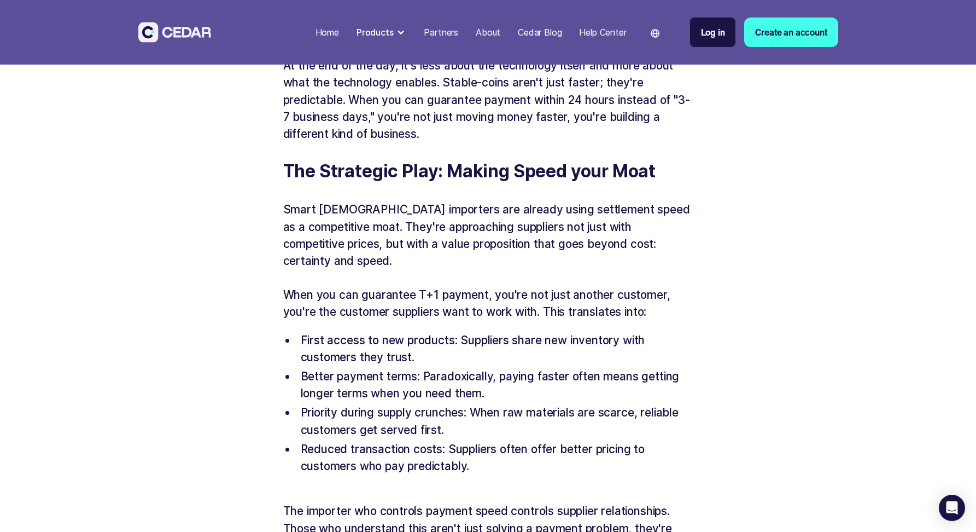
click at [321, 201] on p "Smart African importers are already using settlement speed as a competitive moa…" at bounding box center [488, 235] width 410 height 68
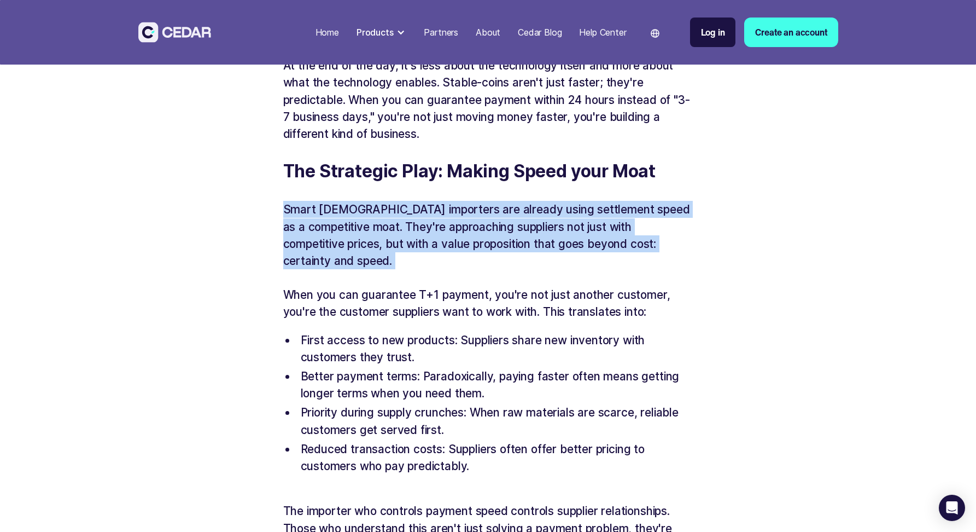
click at [321, 201] on p "Smart African importers are already using settlement speed as a competitive moa…" at bounding box center [488, 235] width 410 height 68
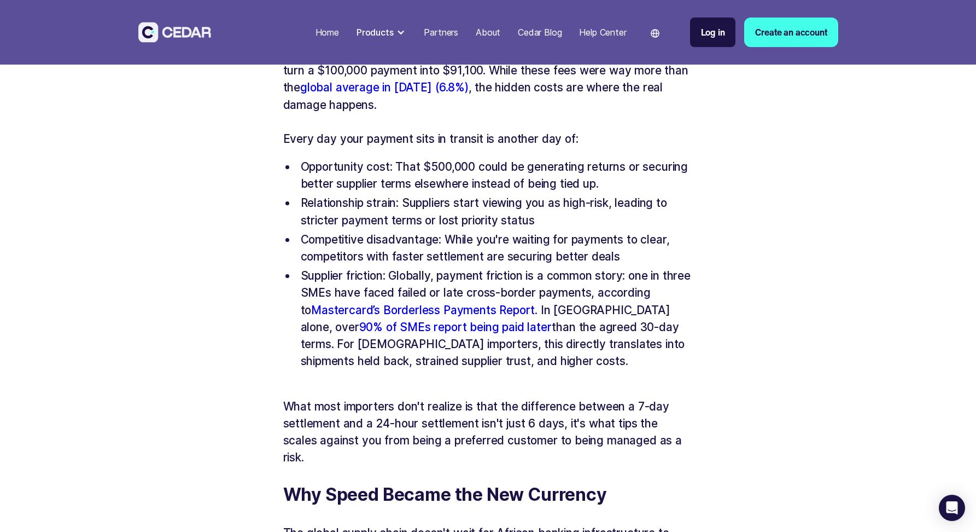
scroll to position [912, 0]
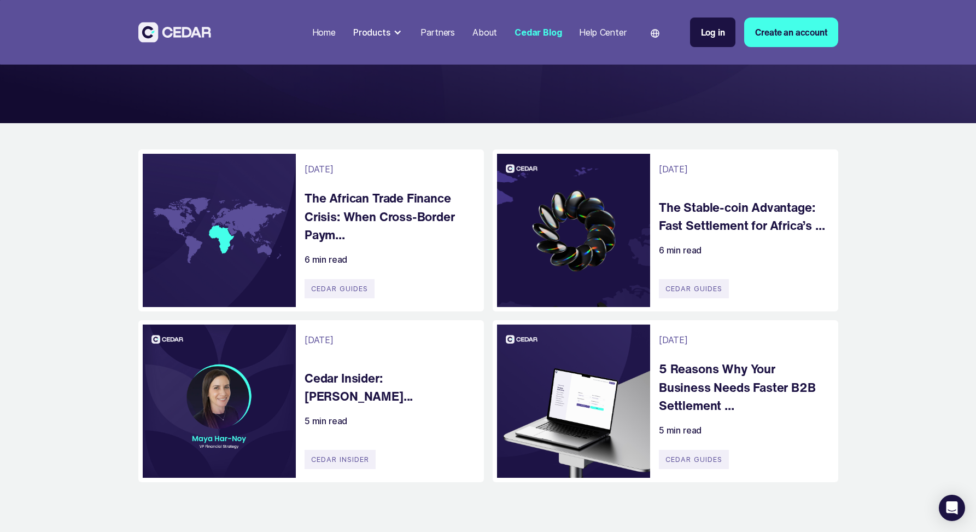
scroll to position [210, 0]
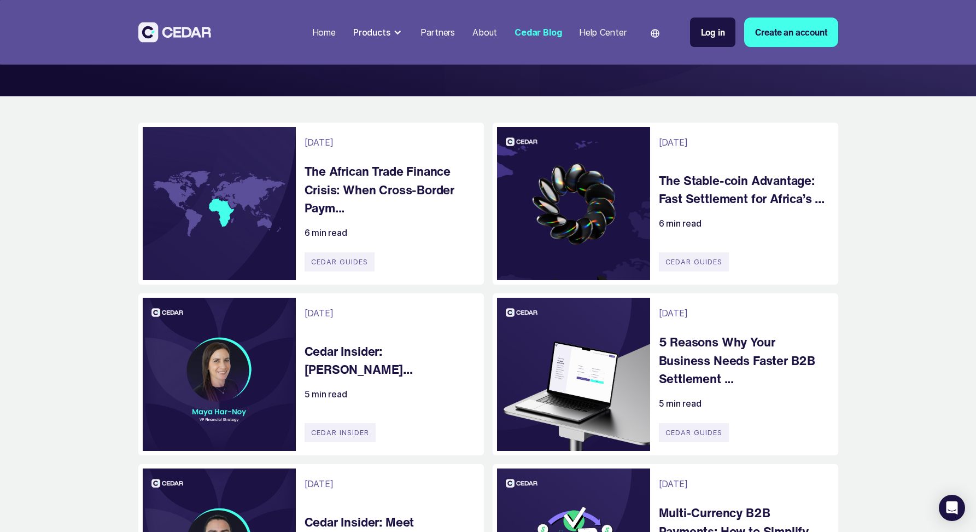
click at [347, 359] on h4 "Cedar Insider: Maya Har Noy..." at bounding box center [389, 360] width 168 height 37
click at [408, 203] on h4 "The African Trade Finance Crisis: When Cross-Border Paym..." at bounding box center [389, 189] width 168 height 55
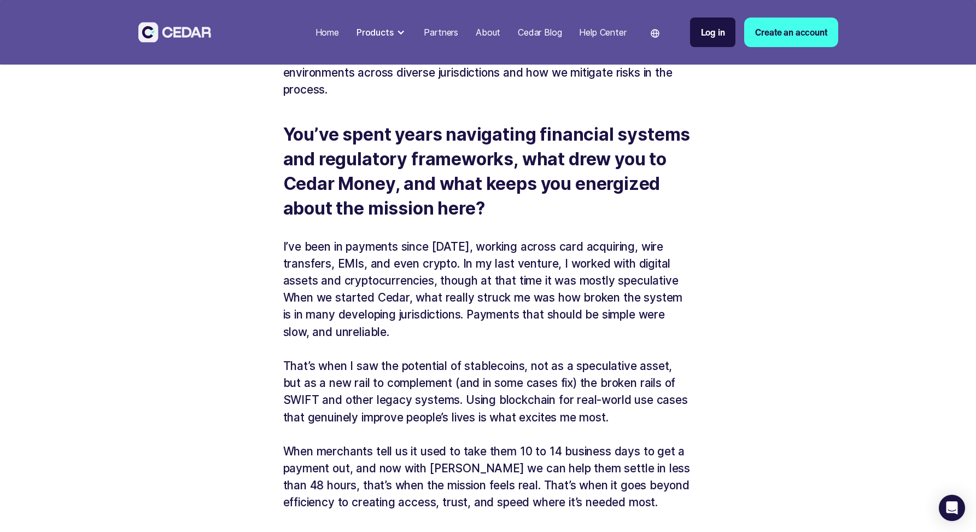
scroll to position [469, 0]
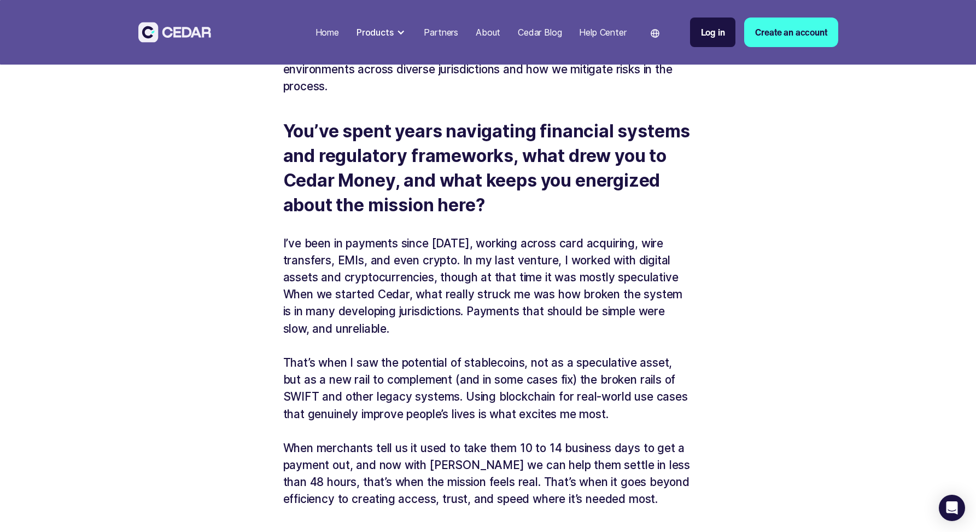
click at [325, 354] on p "That’s when I saw the potential of stablecoins, not as a speculative asset, but…" at bounding box center [488, 388] width 410 height 68
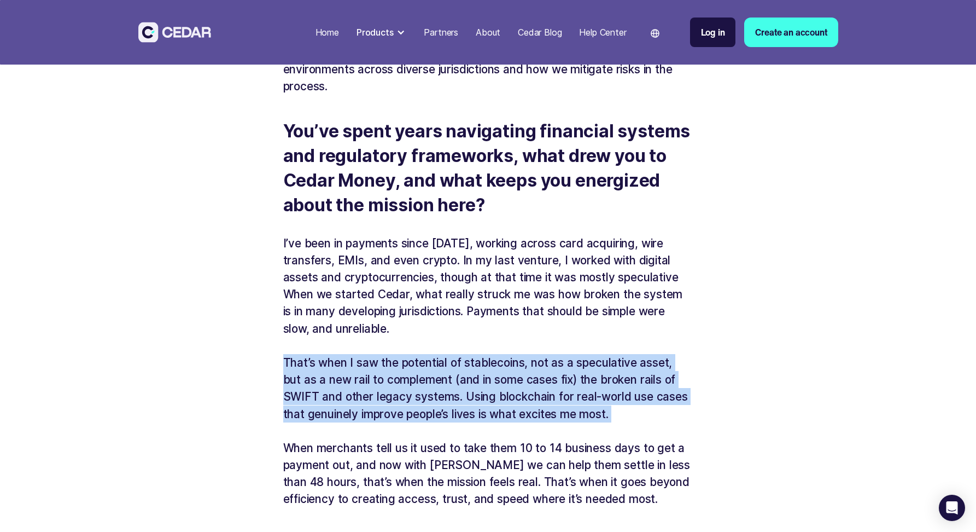
click at [325, 354] on p "That’s when I saw the potential of stablecoins, not as a speculative asset, but…" at bounding box center [488, 388] width 410 height 68
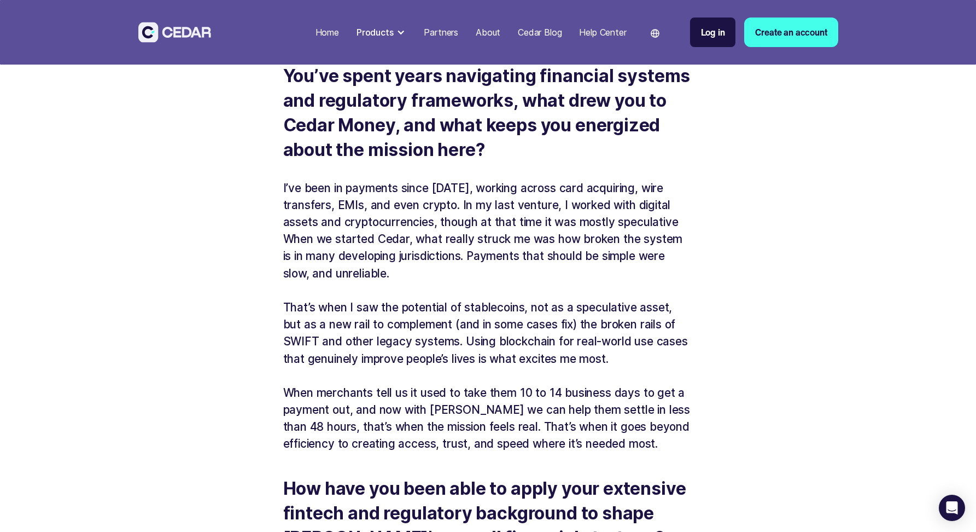
scroll to position [555, 0]
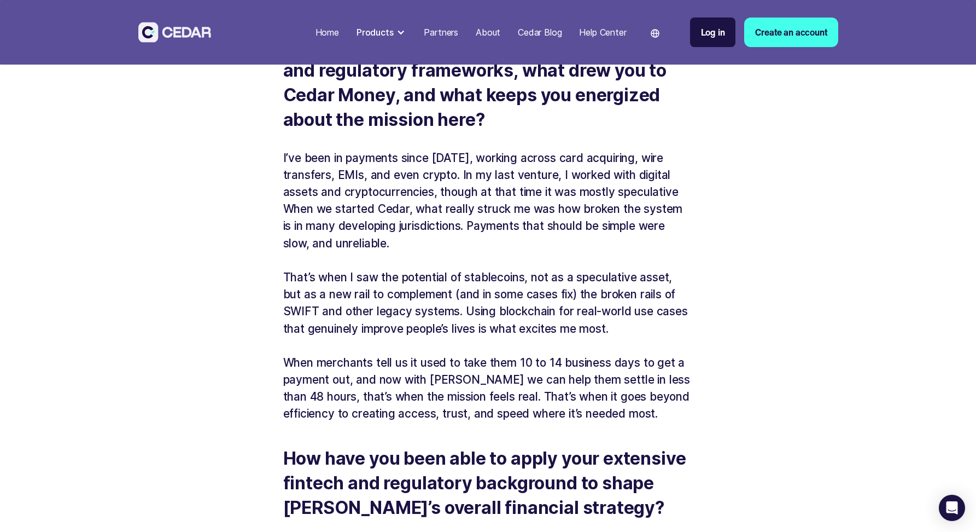
click at [322, 280] on p "That’s when I saw the potential of stablecoins, not as a speculative asset, but…" at bounding box center [488, 303] width 410 height 68
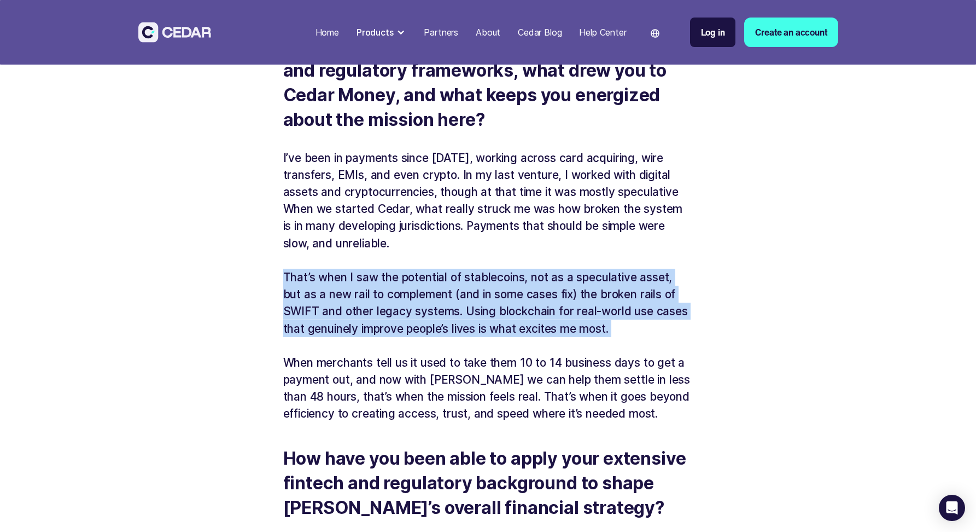
click at [322, 280] on p "That’s when I saw the potential of stablecoins, not as a speculative asset, but…" at bounding box center [488, 303] width 410 height 68
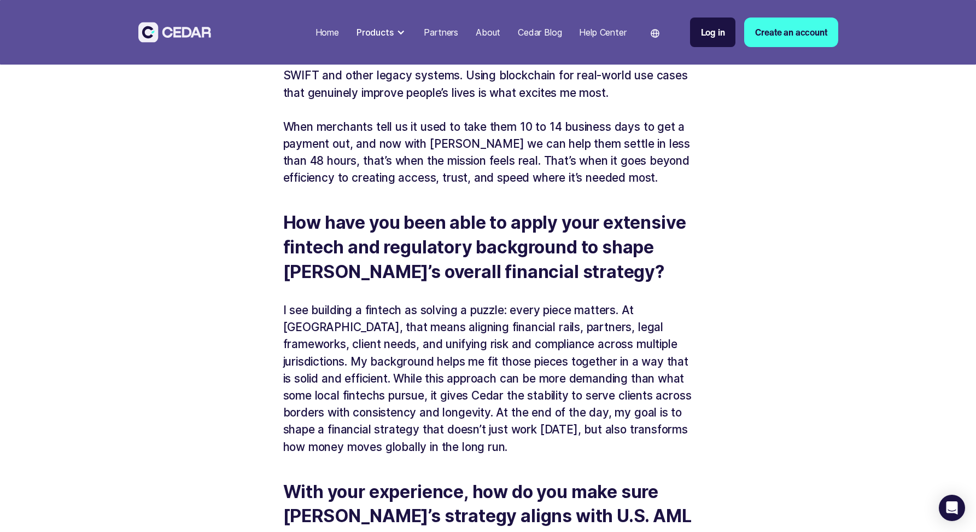
scroll to position [792, 0]
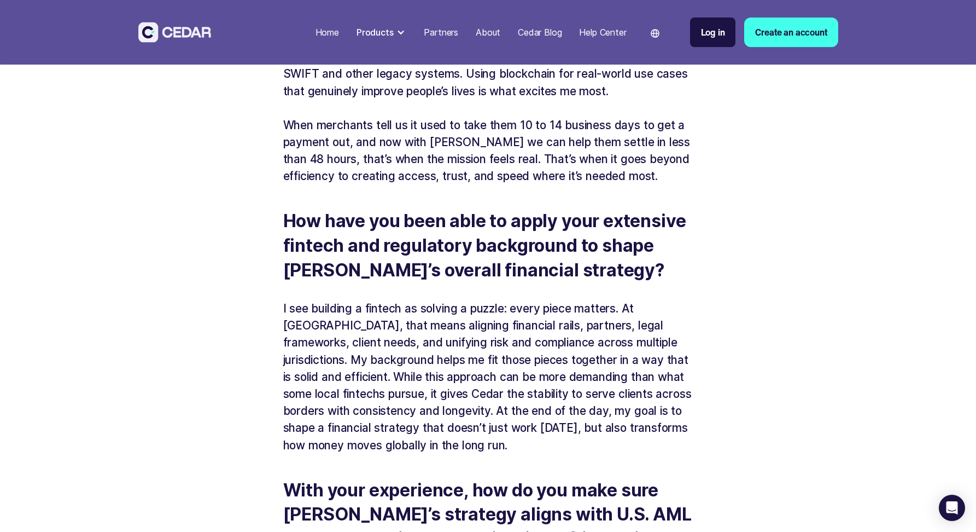
click at [423, 303] on p "I see building a fintech as solving a puzzle: every piece matters. At [GEOGRAPH…" at bounding box center [488, 377] width 410 height 154
click at [445, 300] on p "I see building a fintech as solving a puzzle: every piece matters. At [GEOGRAPH…" at bounding box center [488, 377] width 410 height 154
click at [493, 301] on p "I see building a fintech as solving a puzzle: every piece matters. At Cedar, th…" at bounding box center [488, 377] width 410 height 154
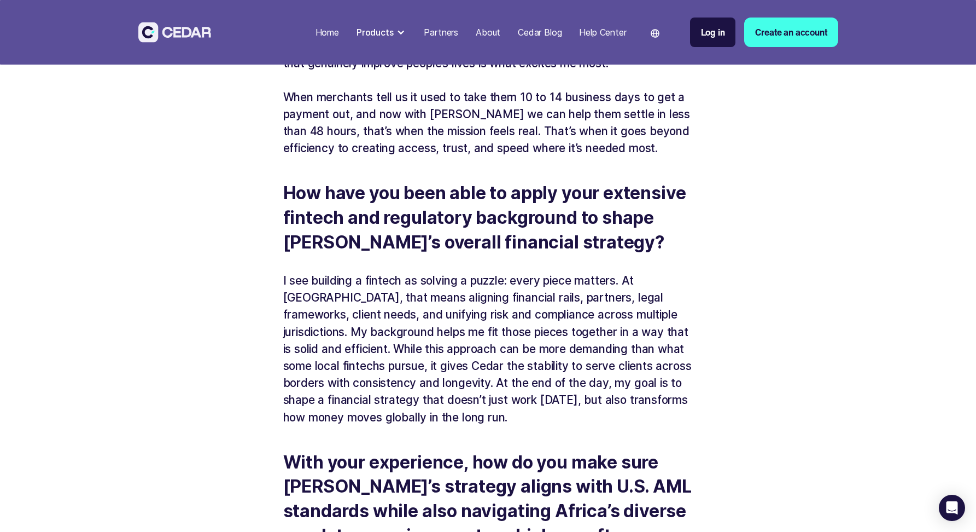
scroll to position [832, 0]
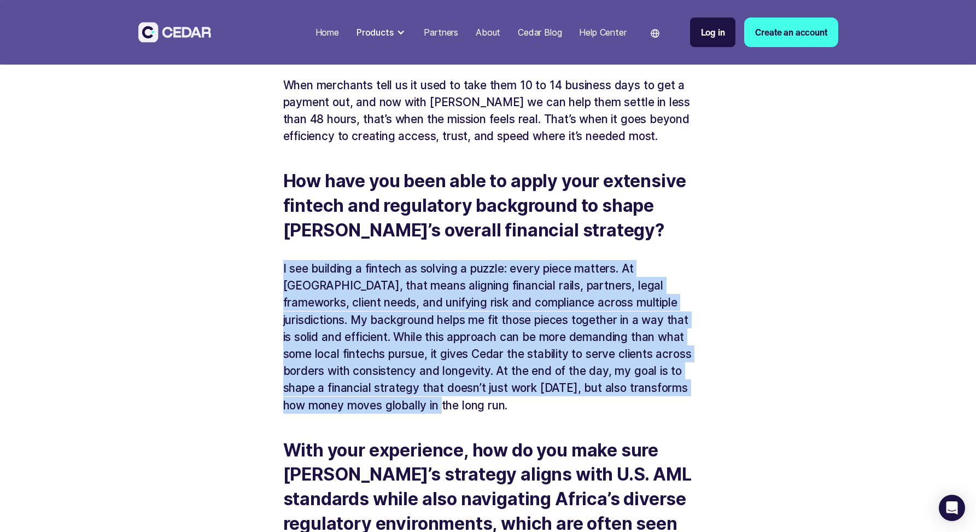
drag, startPoint x: 491, startPoint y: 385, endPoint x: 242, endPoint y: 242, distance: 287.2
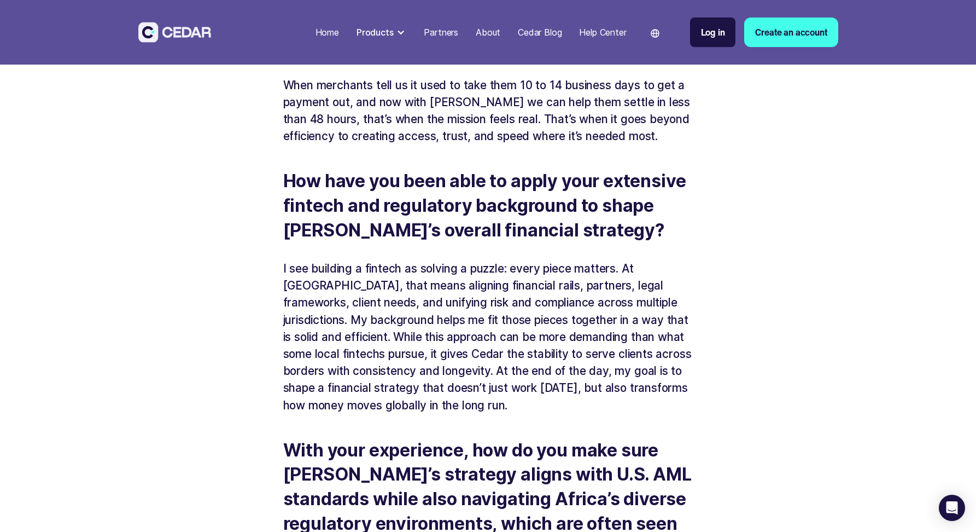
click at [330, 292] on p "I see building a fintech as solving a puzzle: every piece matters. At Cedar, th…" at bounding box center [488, 337] width 410 height 154
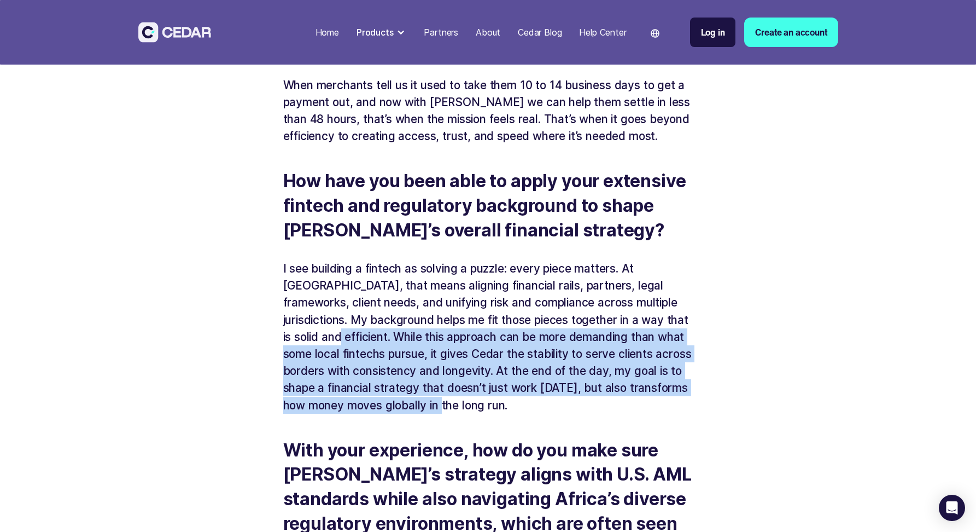
drag, startPoint x: 334, startPoint y: 313, endPoint x: 484, endPoint y: 383, distance: 164.9
click at [484, 383] on p "I see building a fintech as solving a puzzle: every piece matters. At Cedar, th…" at bounding box center [488, 337] width 410 height 154
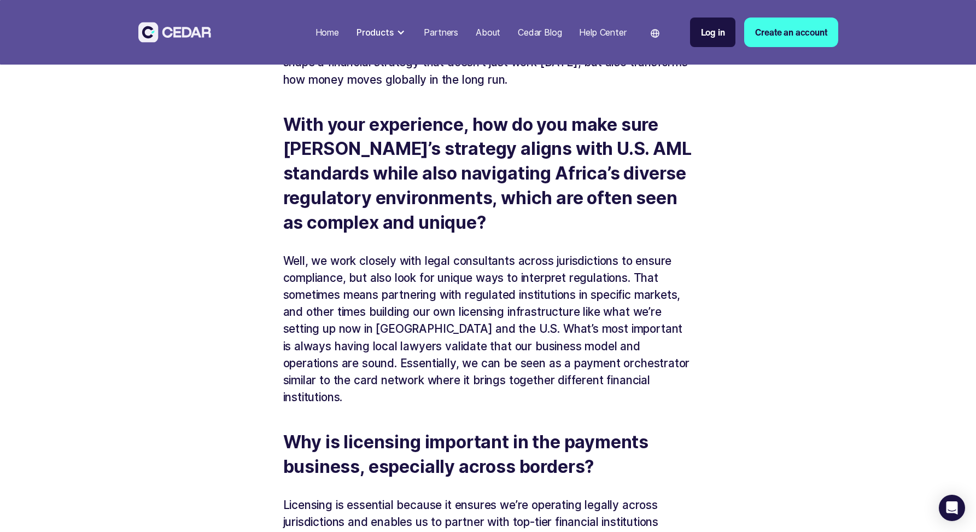
scroll to position [1166, 0]
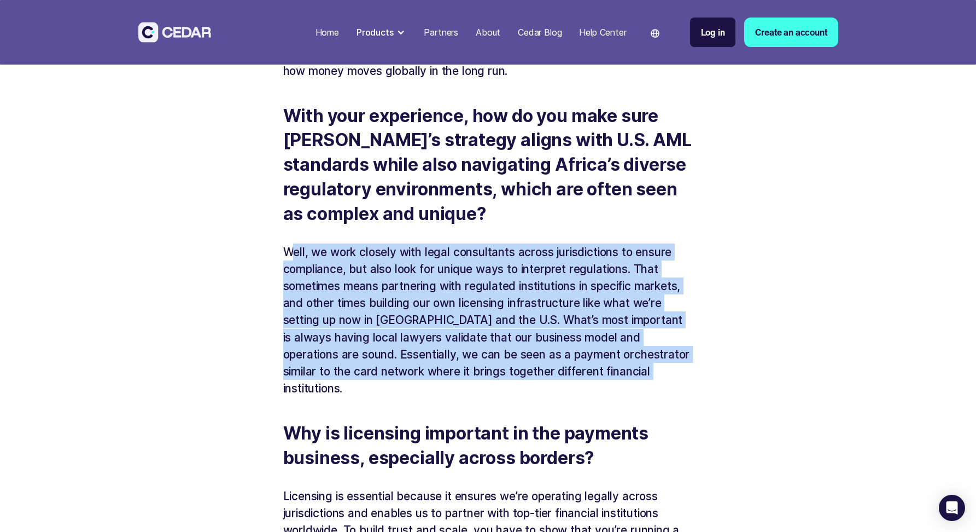
drag, startPoint x: 293, startPoint y: 229, endPoint x: 637, endPoint y: 347, distance: 364.5
click at [637, 347] on p "Well, we work closely with legal consultants across jurisdictions to ensure com…" at bounding box center [488, 320] width 410 height 154
click at [630, 344] on p "Well, we work closely with legal consultants across jurisdictions to ensure com…" at bounding box center [488, 320] width 410 height 154
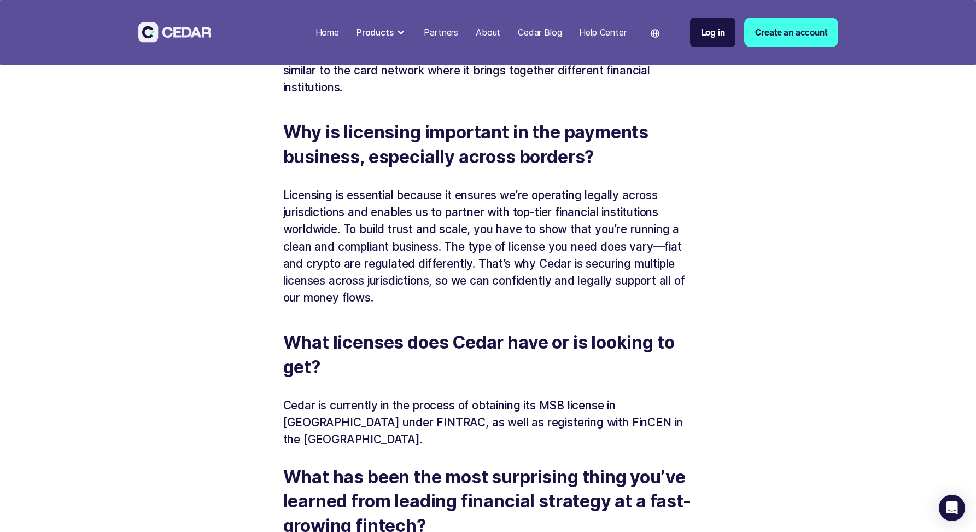
scroll to position [1464, 0]
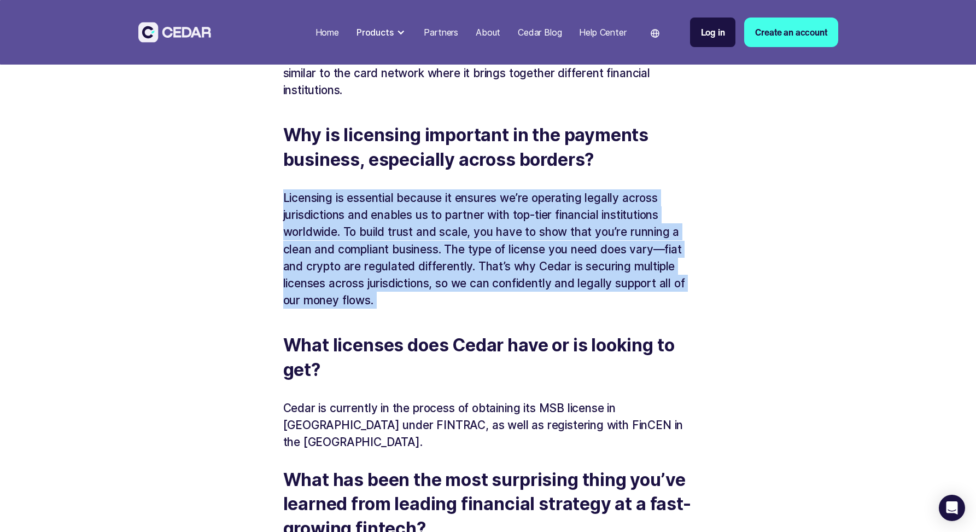
drag, startPoint x: 278, startPoint y: 150, endPoint x: 418, endPoint y: 261, distance: 178.0
click at [418, 261] on div "Cedar Insider: Maya Har Noy 5 min read Today, we’re sitting down with Maya Har …" at bounding box center [488, 48] width 514 height 2939
click at [418, 309] on h5 "‍" at bounding box center [488, 321] width 410 height 25
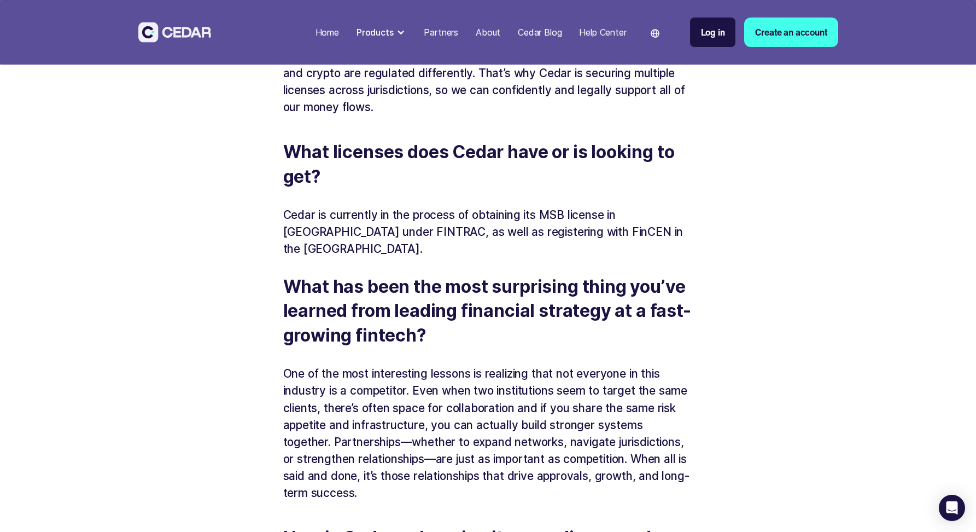
scroll to position [1659, 0]
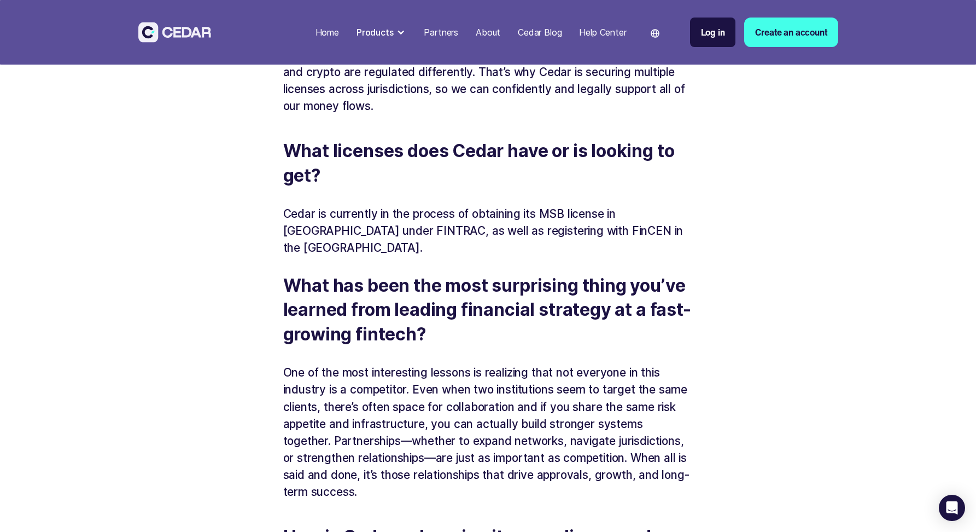
click at [422, 205] on p "Cedar is currently in the process of obtaining its MSB license in Canada under …" at bounding box center [488, 230] width 410 height 51
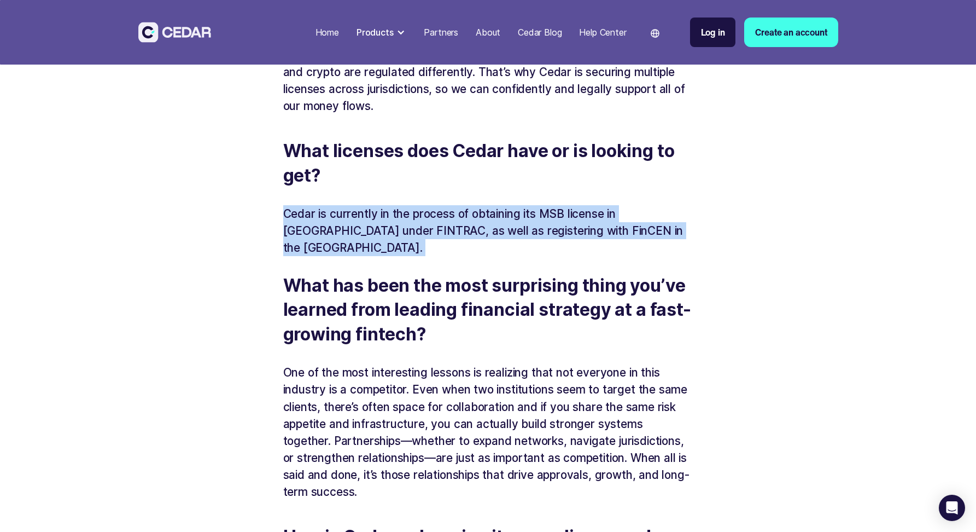
click at [422, 205] on p "Cedar is currently in the process of obtaining its MSB license in Canada under …" at bounding box center [488, 230] width 410 height 51
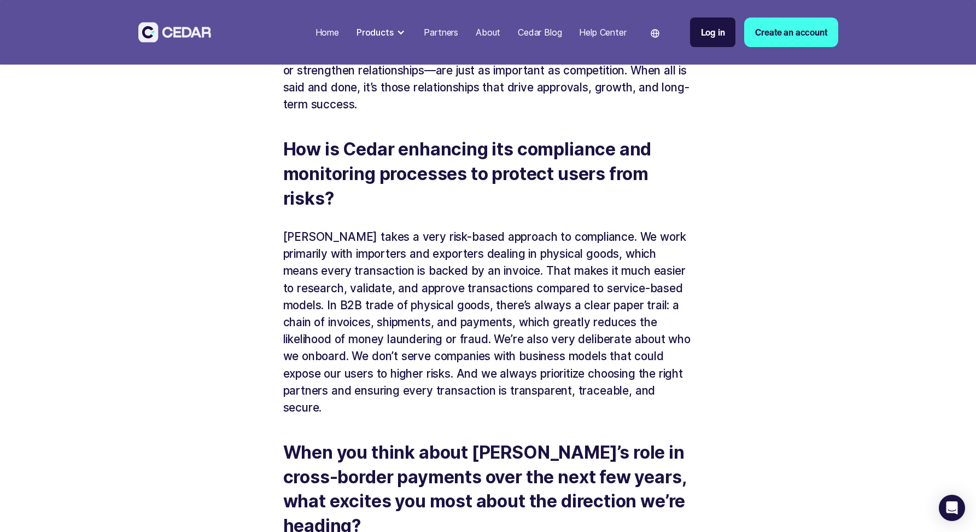
scroll to position [2038, 0]
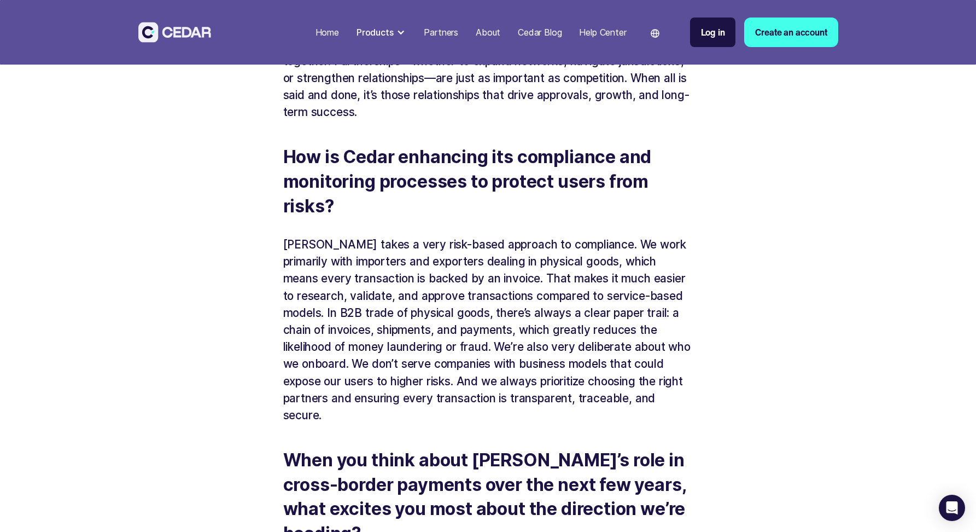
click at [388, 236] on p "Cedar takes a very risk-based approach to compliance. We work primarily with im…" at bounding box center [488, 330] width 410 height 188
click at [419, 236] on p "Cedar takes a very risk-based approach to compliance. We work primarily with im…" at bounding box center [488, 330] width 410 height 188
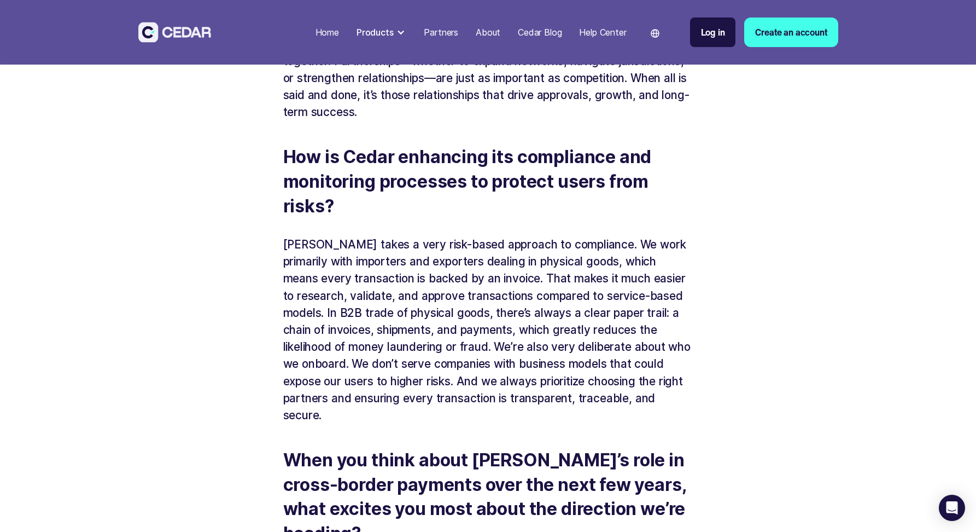
click at [341, 236] on p "Cedar takes a very risk-based approach to compliance. We work primarily with im…" at bounding box center [488, 330] width 410 height 188
click at [418, 236] on p "Cedar takes a very risk-based approach to compliance. We work primarily with im…" at bounding box center [488, 330] width 410 height 188
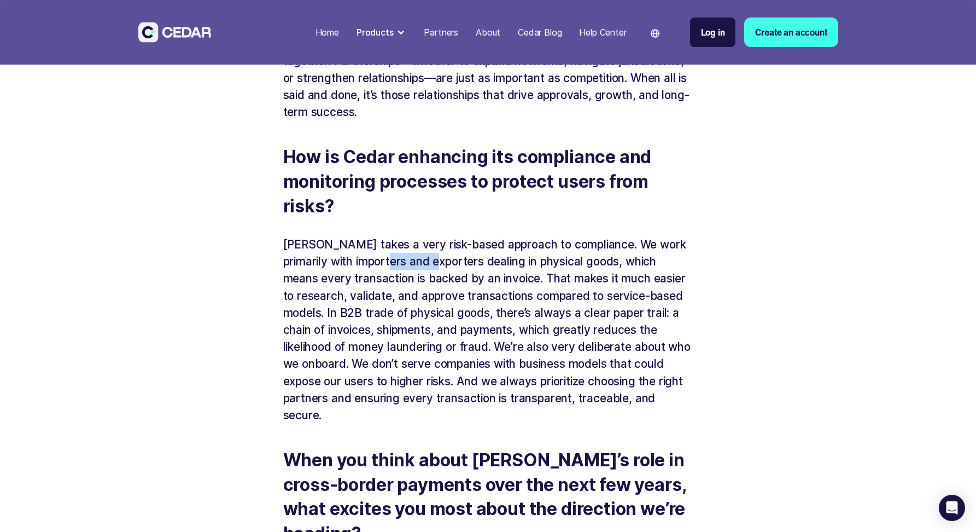
click at [418, 236] on p "Cedar takes a very risk-based approach to compliance. We work primarily with im…" at bounding box center [488, 330] width 410 height 188
click at [509, 236] on p "Cedar takes a very risk-based approach to compliance. We work primarily with im…" at bounding box center [488, 330] width 410 height 188
click at [572, 236] on p "Cedar takes a very risk-based approach to compliance. We work primarily with im…" at bounding box center [488, 330] width 410 height 188
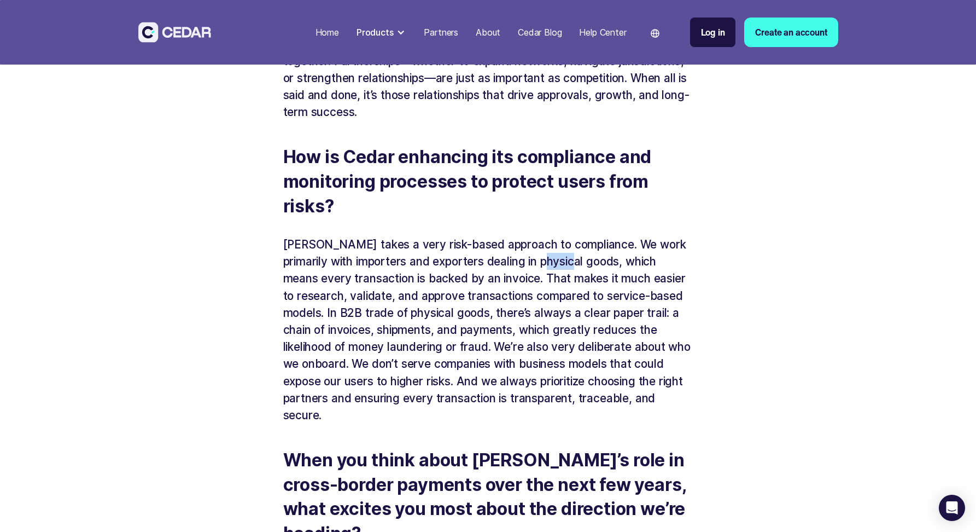
click at [572, 236] on p "Cedar takes a very risk-based approach to compliance. We work primarily with im…" at bounding box center [488, 330] width 410 height 188
click at [290, 236] on p "Cedar takes a very risk-based approach to compliance. We work primarily with im…" at bounding box center [488, 330] width 410 height 188
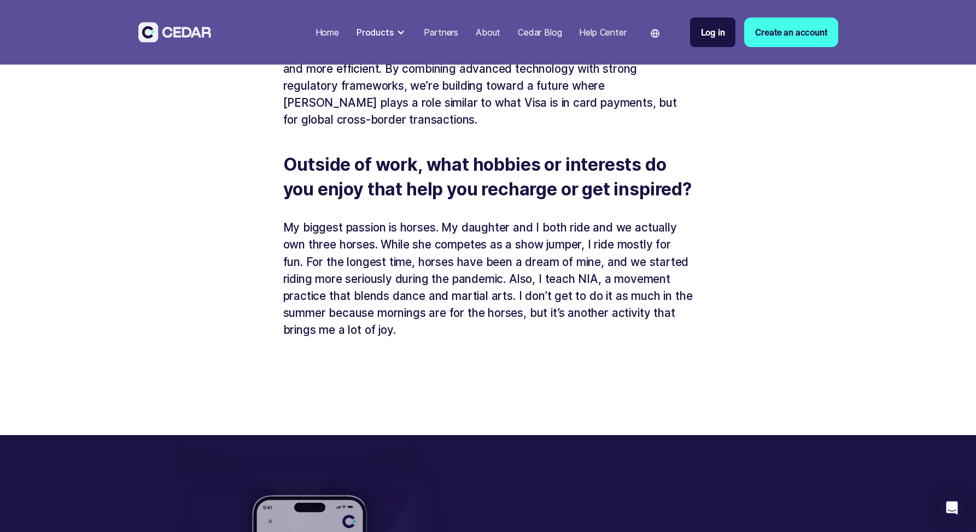
scroll to position [2594, 0]
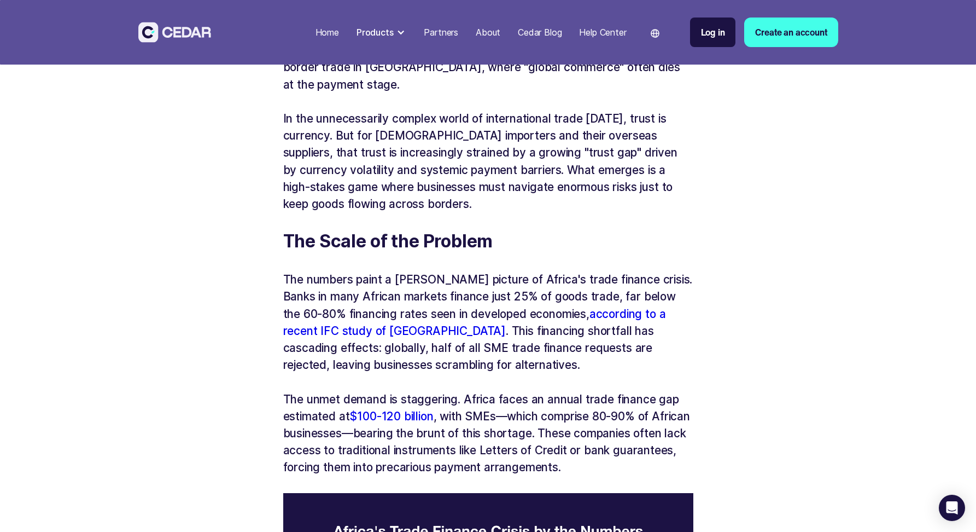
scroll to position [569, 0]
click at [472, 293] on p "The numbers paint a stark picture of Africa's trade finance crisis. Banks in ma…" at bounding box center [488, 321] width 410 height 102
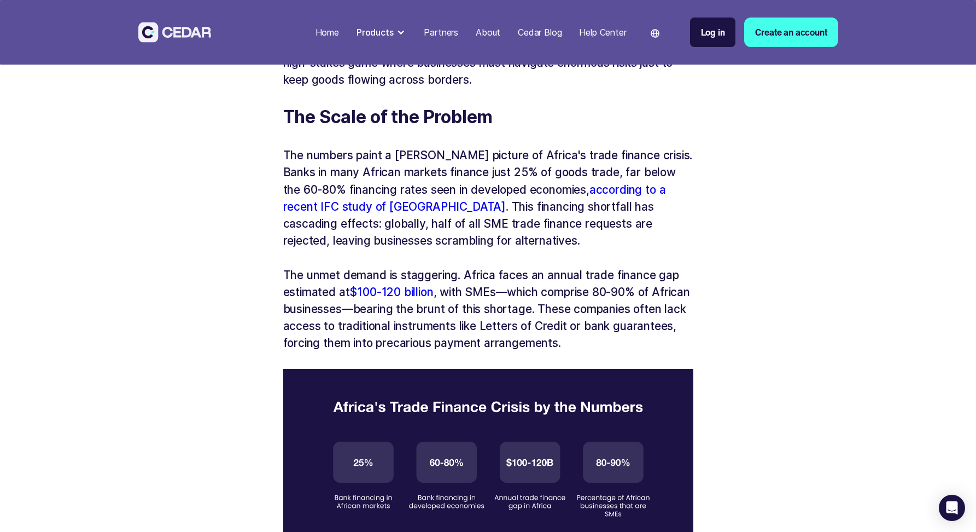
scroll to position [702, 0]
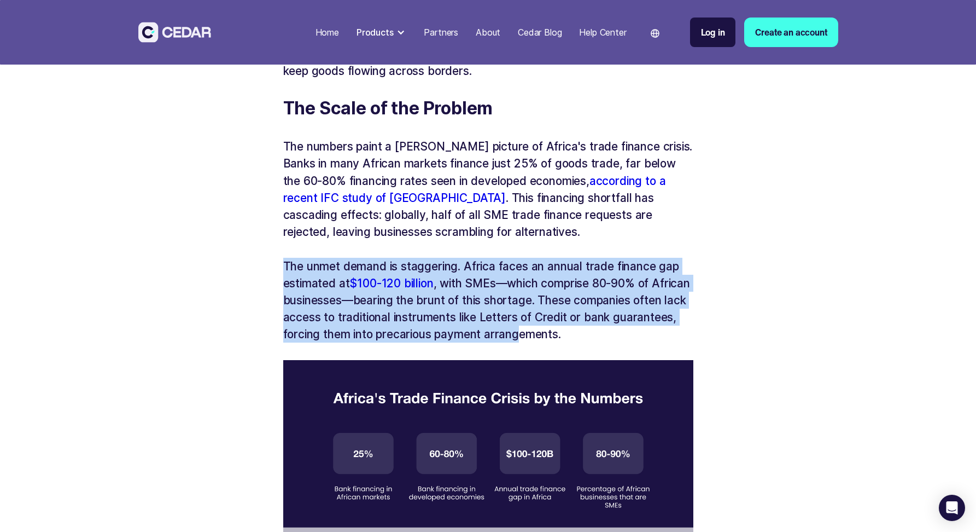
drag, startPoint x: 283, startPoint y: 265, endPoint x: 591, endPoint y: 330, distance: 314.4
click at [591, 330] on p "The unmet demand is staggering. Africa faces an annual trade finance gap estima…" at bounding box center [488, 300] width 410 height 85
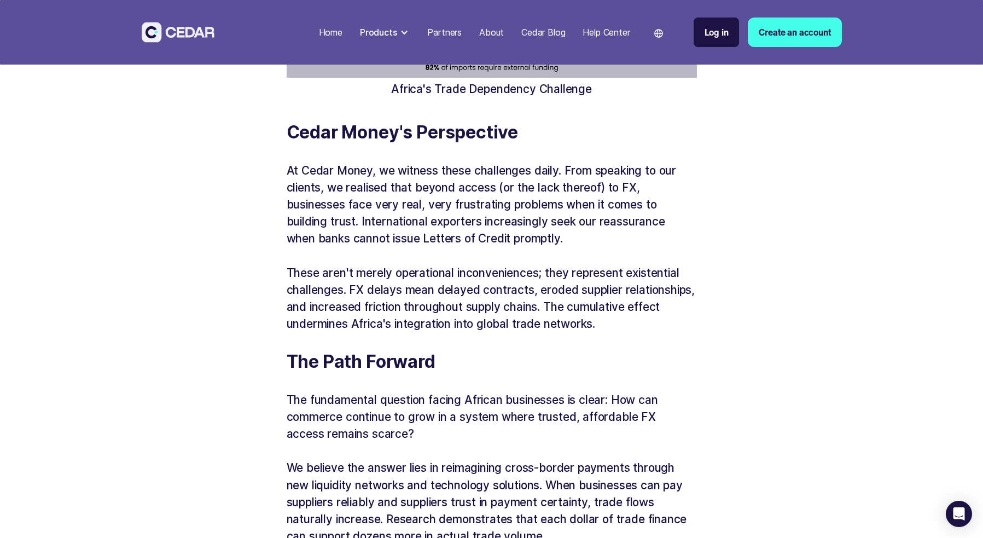
scroll to position [2979, 0]
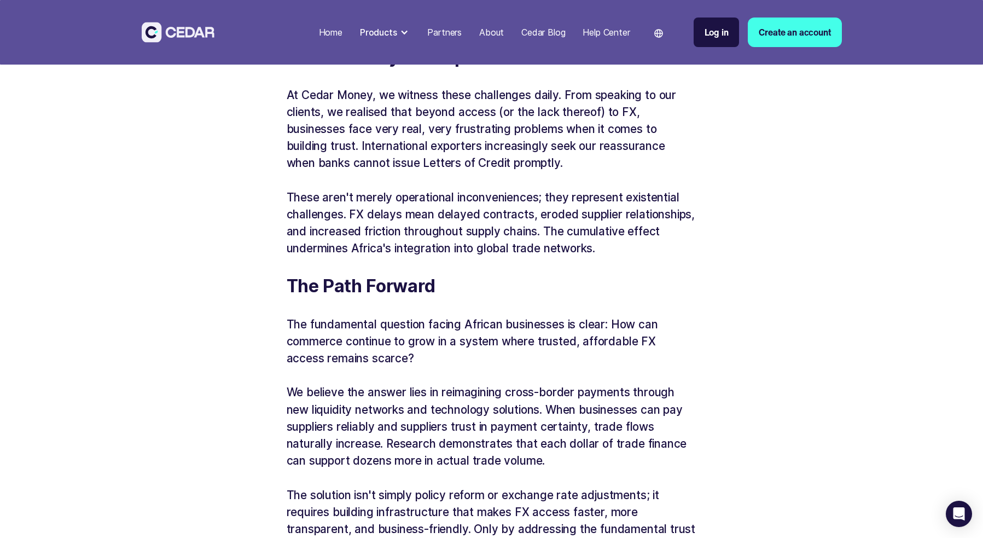
click at [403, 34] on div at bounding box center [404, 32] width 9 height 9
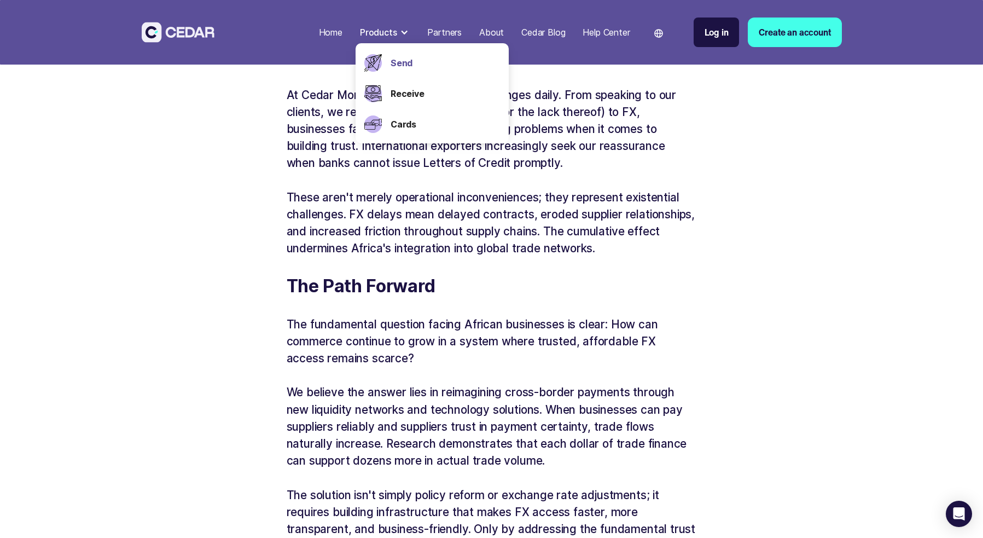
click at [398, 65] on link "Send" at bounding box center [445, 62] width 109 height 13
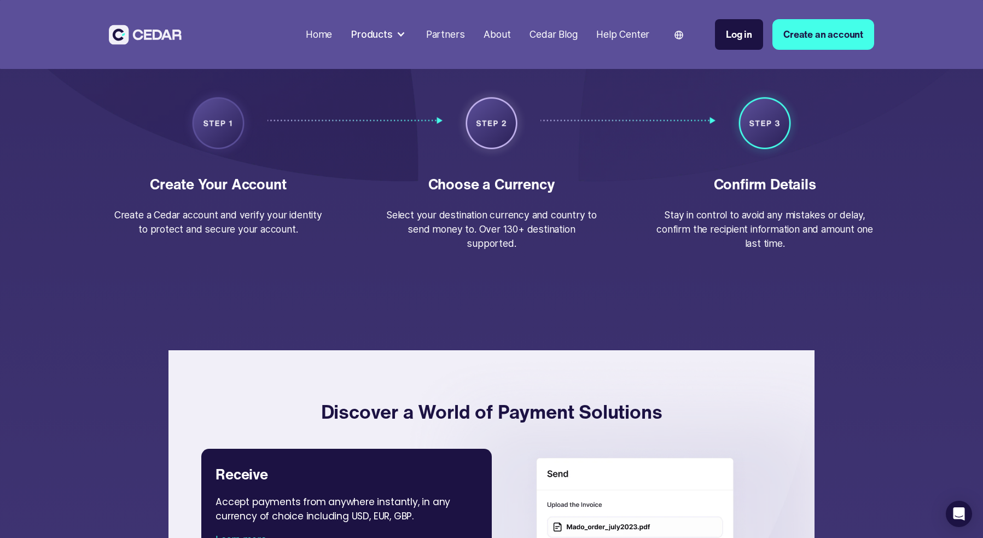
scroll to position [2012, 0]
